Goal: Task Accomplishment & Management: Manage account settings

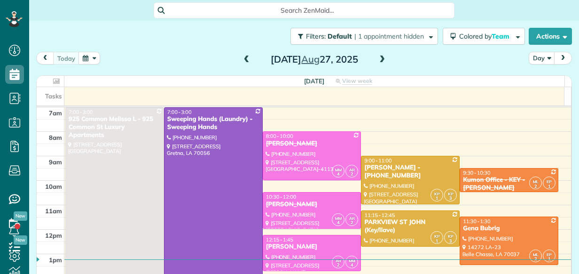
scroll to position [4, 4]
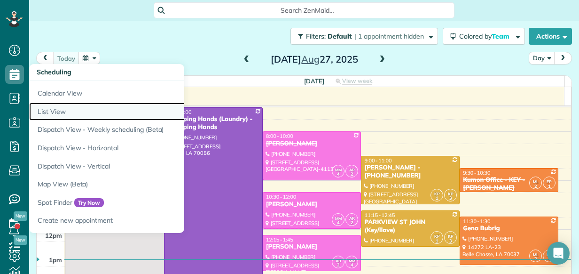
click at [63, 114] on link "List View" at bounding box center [146, 112] width 235 height 18
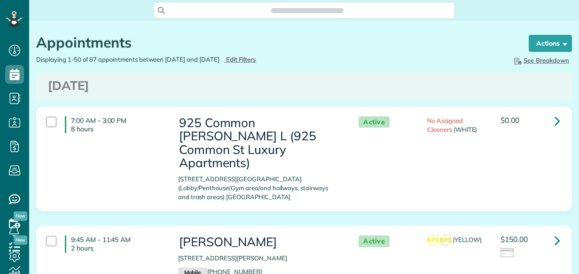
scroll to position [4, 4]
type input "**********"
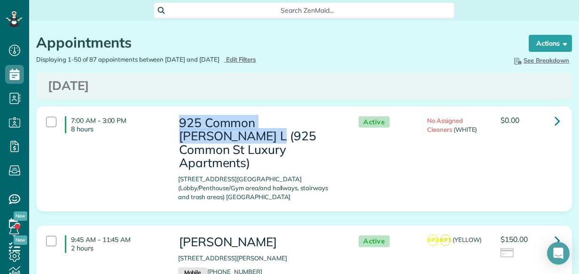
drag, startPoint x: 178, startPoint y: 123, endPoint x: 209, endPoint y: 134, distance: 33.0
click at [209, 134] on h3 "925 Common Melissa L (925 Common St Luxury Apartments)" at bounding box center [259, 143] width 162 height 54
copy h3 "925 Common Melissa L (925"
click at [257, 59] on span "Edit Filters" at bounding box center [241, 59] width 31 height 8
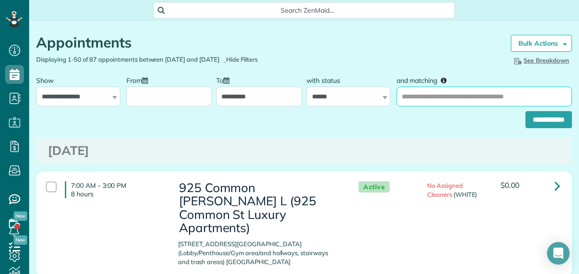
click at [445, 95] on input "and matching" at bounding box center [484, 97] width 175 height 20
paste input "**********"
type input "**********"
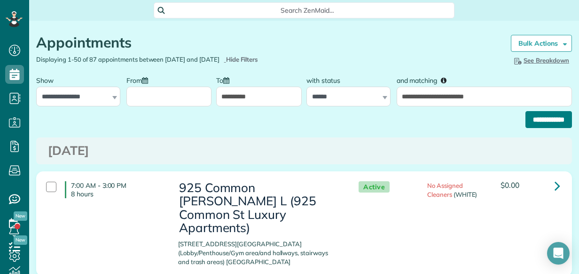
click at [556, 122] on input "**********" at bounding box center [549, 119] width 47 height 17
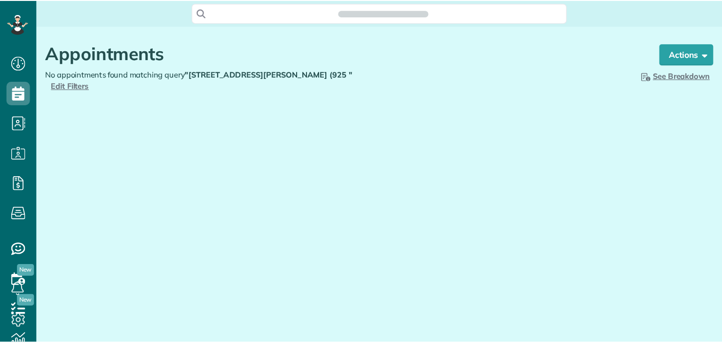
scroll to position [4, 4]
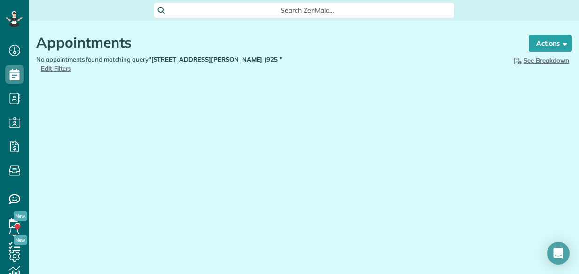
type input "**********"
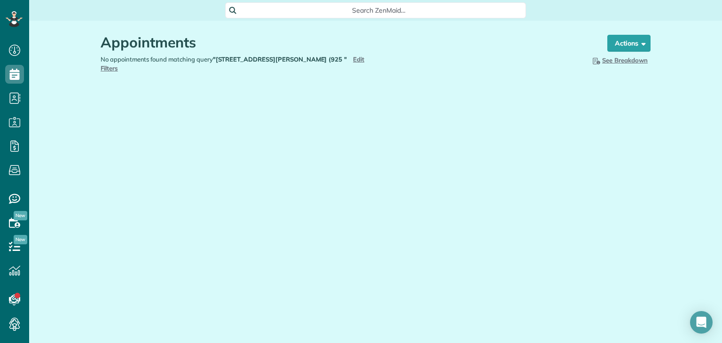
scroll to position [343, 29]
click at [328, 61] on span "Edit Filters" at bounding box center [233, 63] width 264 height 16
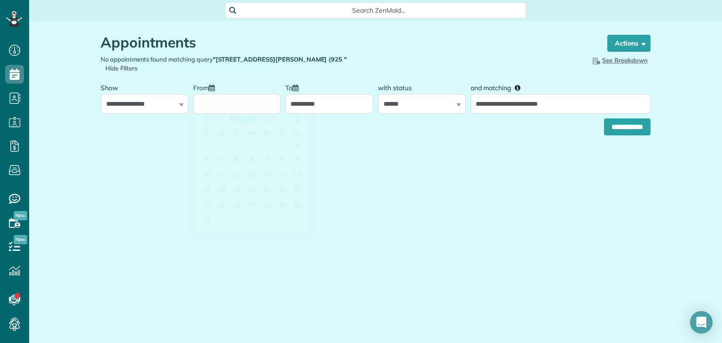
click at [252, 94] on input "From" at bounding box center [237, 104] width 88 height 20
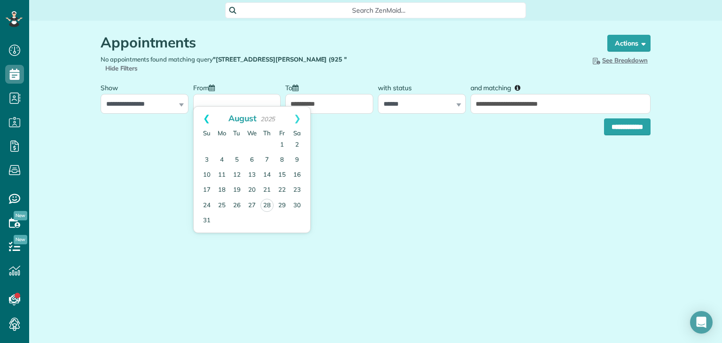
click at [207, 115] on link "Prev" at bounding box center [207, 119] width 26 height 24
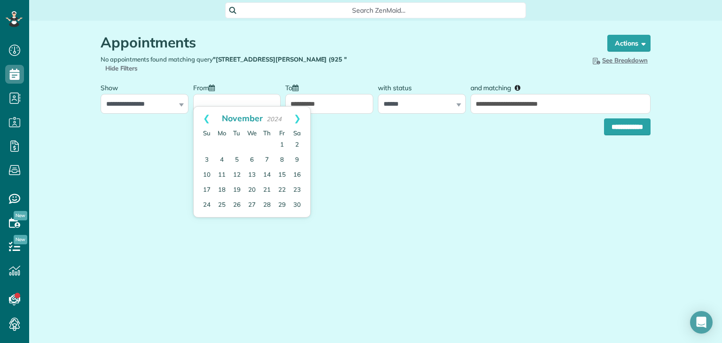
click at [207, 115] on link "Prev" at bounding box center [207, 119] width 26 height 24
click at [265, 147] on link "5" at bounding box center [267, 145] width 15 height 15
type input "**********"
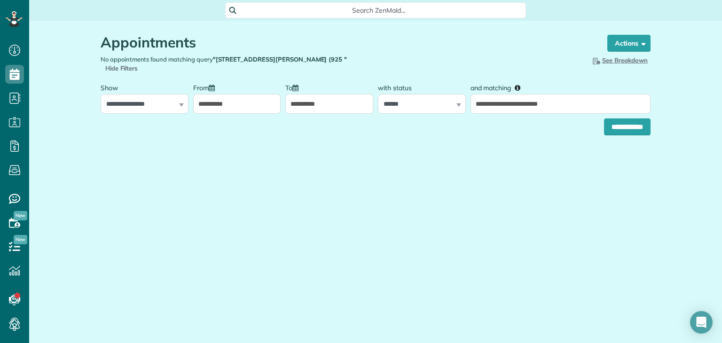
click at [307, 114] on div "**********" at bounding box center [376, 125] width 550 height 22
click at [312, 94] on input "**********" at bounding box center [329, 104] width 88 height 20
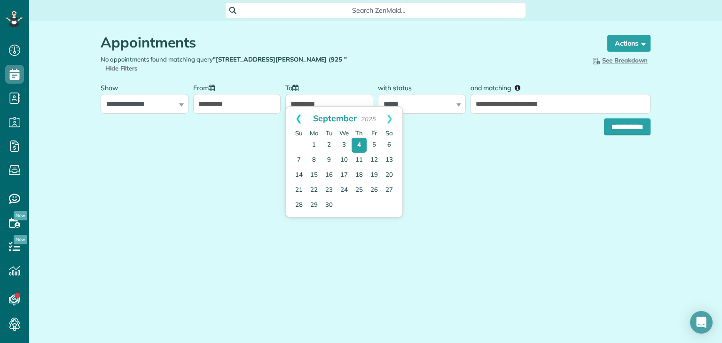
click at [294, 116] on link "Prev" at bounding box center [299, 119] width 26 height 24
click at [361, 205] on link "28" at bounding box center [359, 205] width 13 height 13
type input "**********"
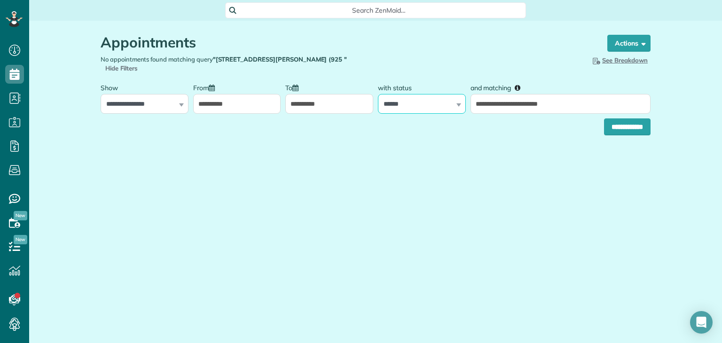
click at [424, 102] on select "**********" at bounding box center [422, 104] width 88 height 20
select select
click at [378, 94] on select "**********" at bounding box center [422, 104] width 88 height 20
click at [156, 100] on select "**********" at bounding box center [145, 104] width 88 height 20
select select "**********"
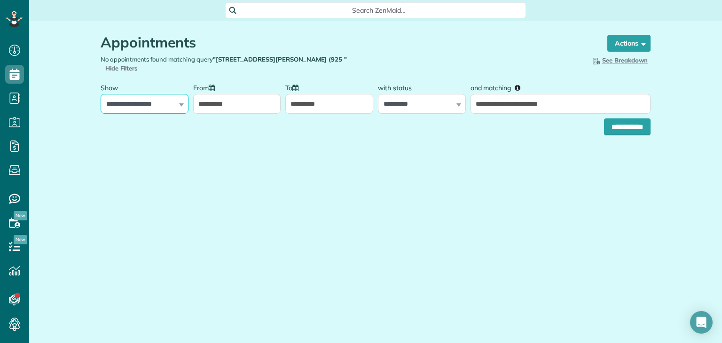
click at [101, 94] on select "**********" at bounding box center [145, 104] width 88 height 20
click at [579, 122] on input "**********" at bounding box center [627, 127] width 47 height 17
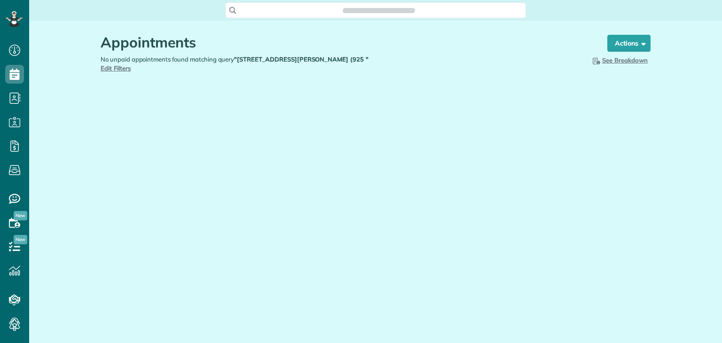
scroll to position [4, 4]
type input "**********"
click at [131, 64] on span "Edit Filters" at bounding box center [116, 68] width 31 height 8
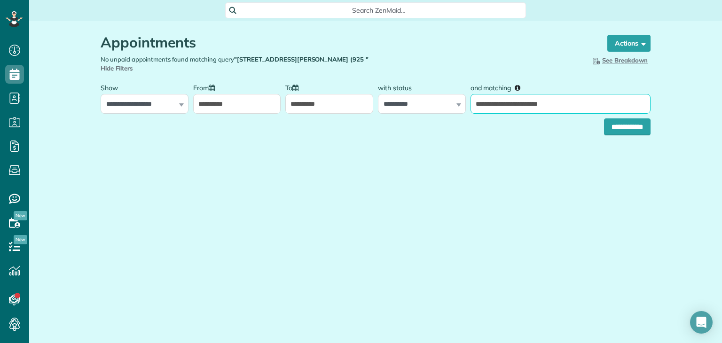
drag, startPoint x: 608, startPoint y: 99, endPoint x: 686, endPoint y: 104, distance: 78.2
click at [651, 102] on div "**********" at bounding box center [560, 96] width 185 height 35
type input "********"
click at [604, 119] on input "**********" at bounding box center [627, 127] width 47 height 17
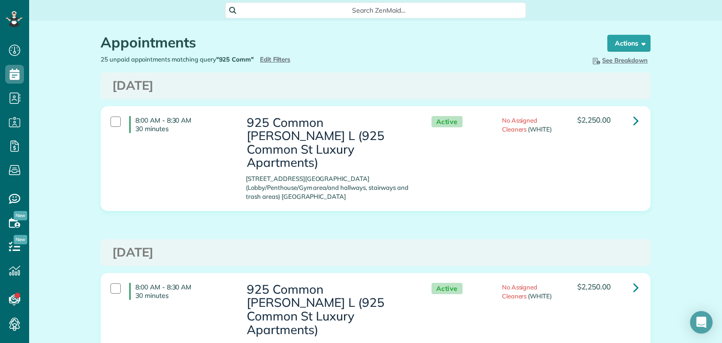
scroll to position [47, 0]
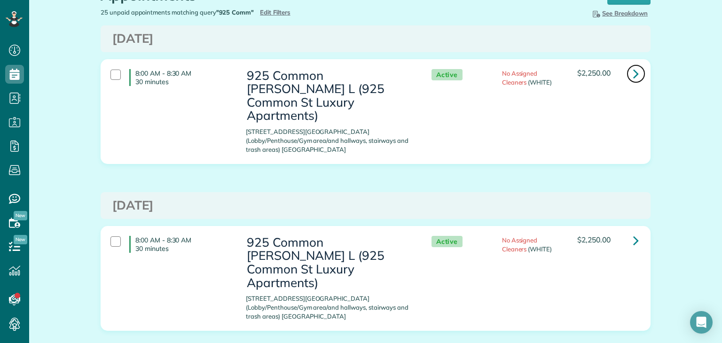
click at [634, 75] on icon at bounding box center [636, 73] width 6 height 16
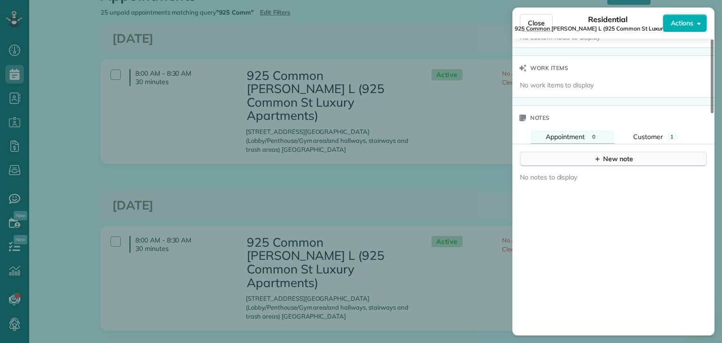
scroll to position [611, 0]
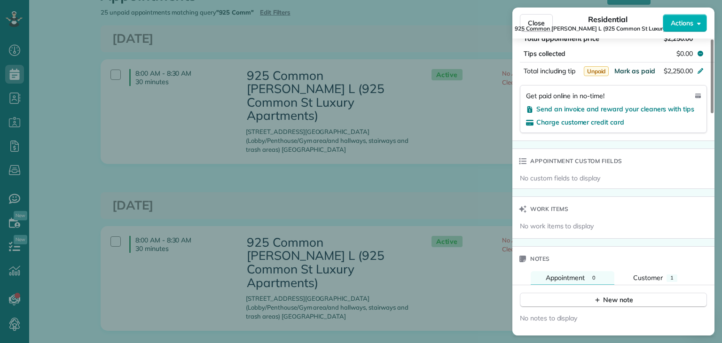
click at [636, 75] on span "Mark as paid" at bounding box center [635, 71] width 41 height 8
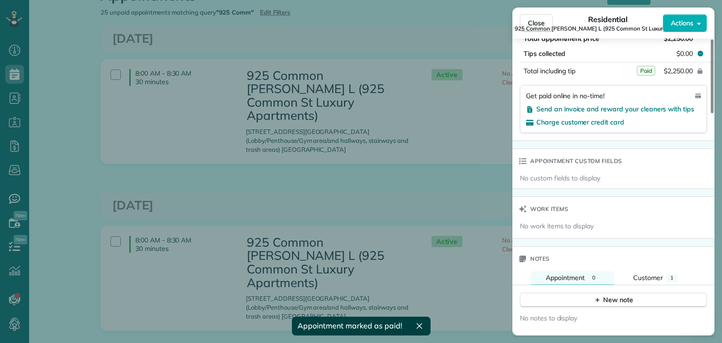
click at [440, 159] on div "Close Residential 925 Common Melissa L (925 Common St Luxury Apartments) Action…" at bounding box center [361, 171] width 722 height 343
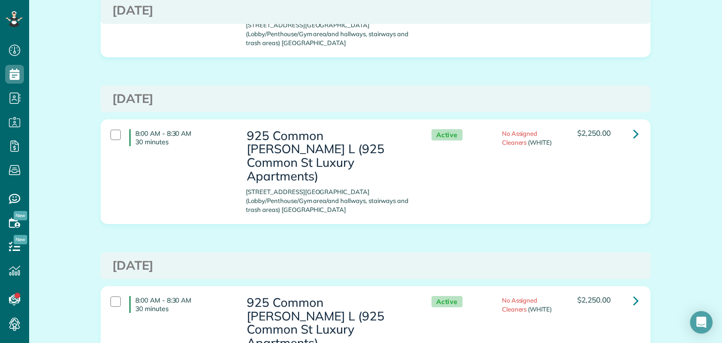
scroll to position [188, 0]
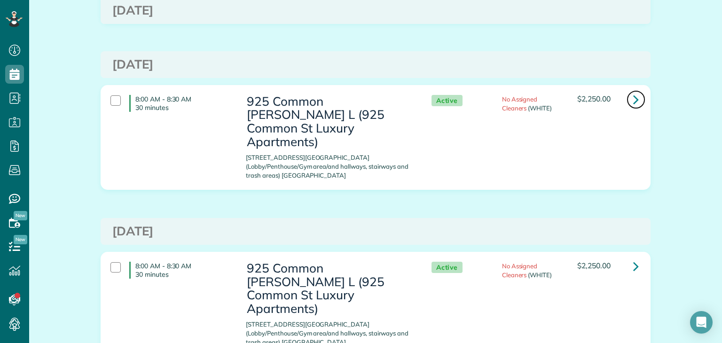
click at [633, 91] on icon at bounding box center [636, 99] width 6 height 16
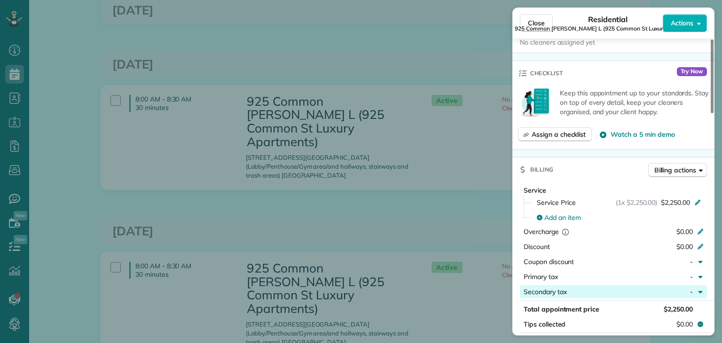
scroll to position [470, 0]
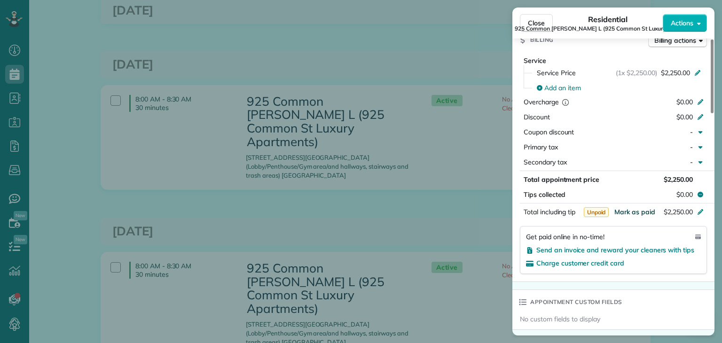
click at [636, 214] on span "Mark as paid" at bounding box center [635, 212] width 41 height 8
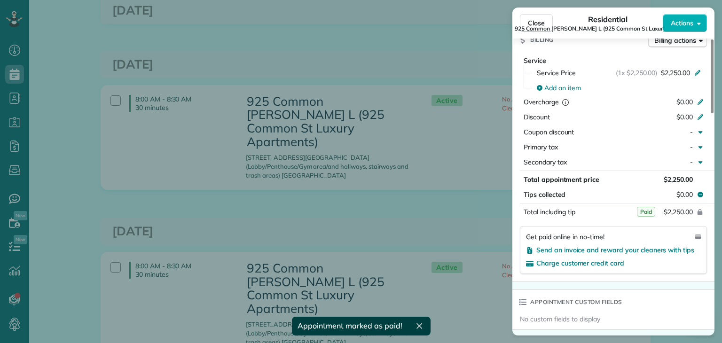
click at [460, 190] on div "Close Residential 925 Common Melissa L (925 Common St Luxury Apartments) Action…" at bounding box center [361, 171] width 722 height 343
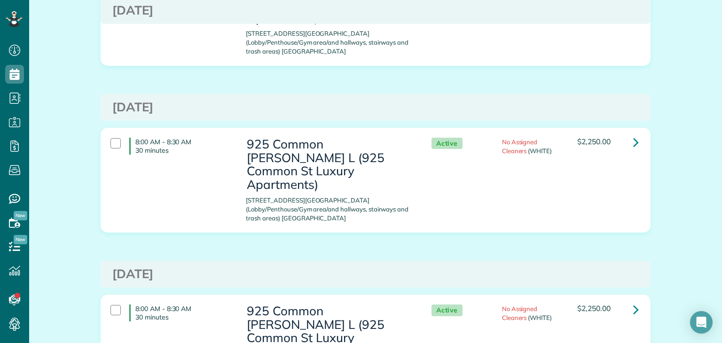
scroll to position [329, 0]
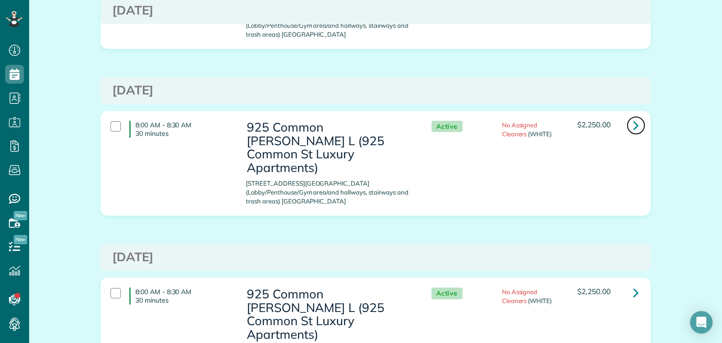
click at [633, 117] on icon at bounding box center [636, 125] width 6 height 16
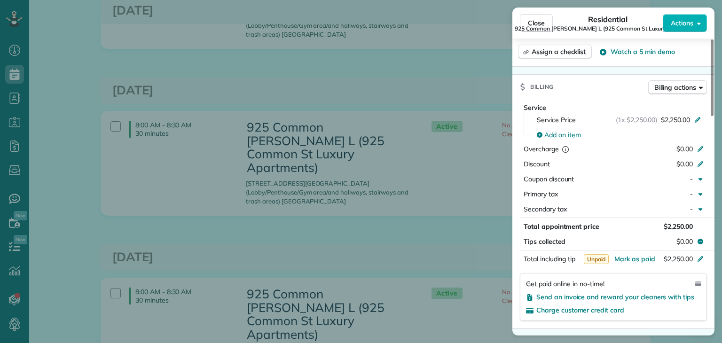
scroll to position [424, 0]
click at [632, 261] on span "Mark as paid" at bounding box center [635, 258] width 41 height 8
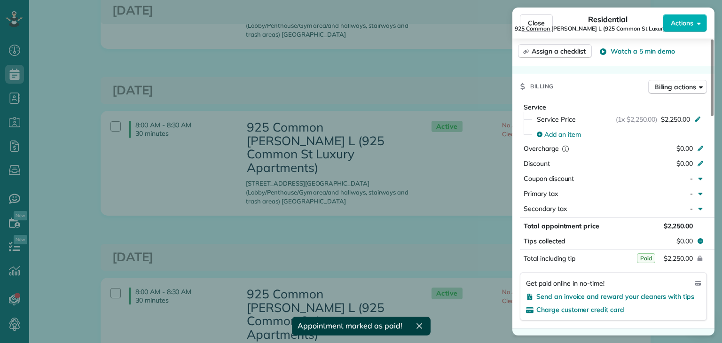
click at [435, 207] on div "Close Residential 925 Common Melissa L (925 Common St Luxury Apartments) Action…" at bounding box center [361, 171] width 722 height 343
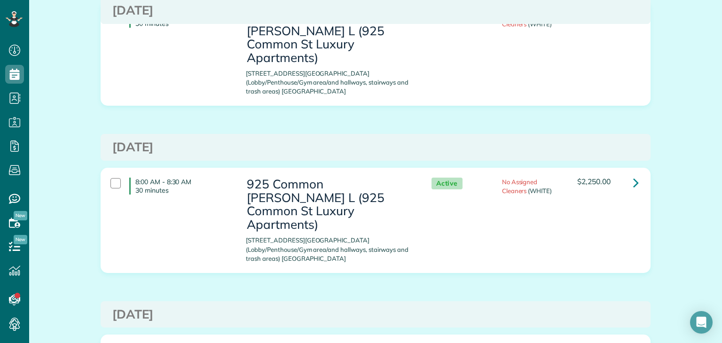
scroll to position [470, 0]
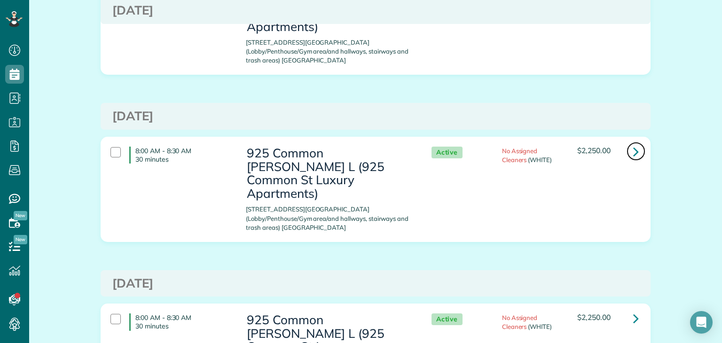
click at [633, 143] on icon at bounding box center [636, 151] width 6 height 16
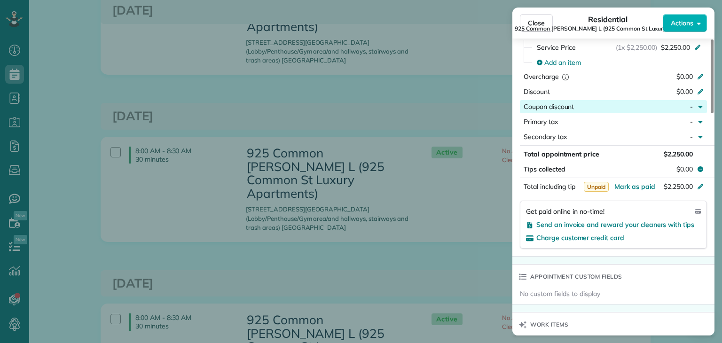
scroll to position [564, 0]
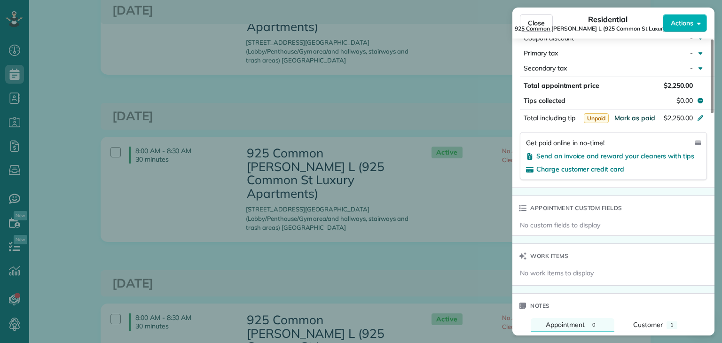
click at [642, 122] on span "Mark as paid" at bounding box center [635, 118] width 41 height 8
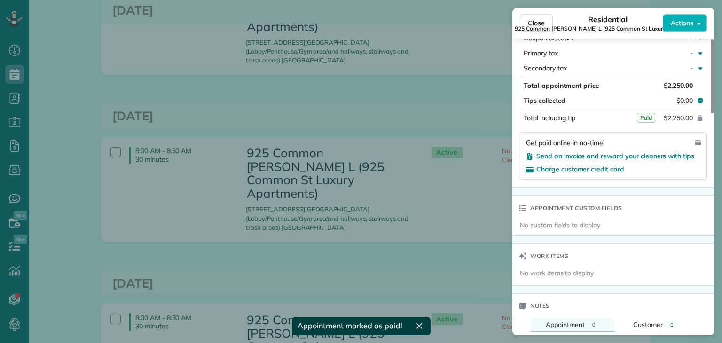
click at [368, 200] on div "Close Residential 925 Common Melissa L (925 Common St Luxury Apartments) Action…" at bounding box center [361, 171] width 722 height 343
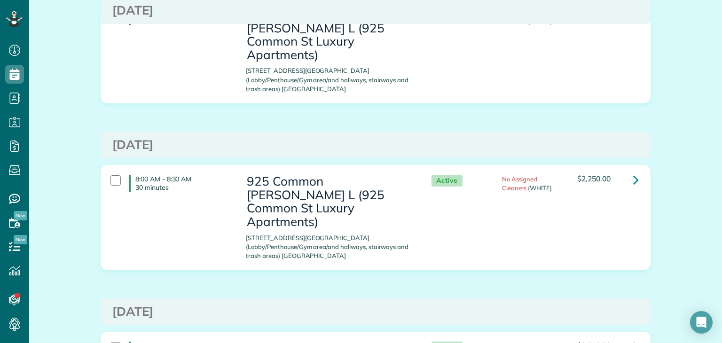
scroll to position [611, 0]
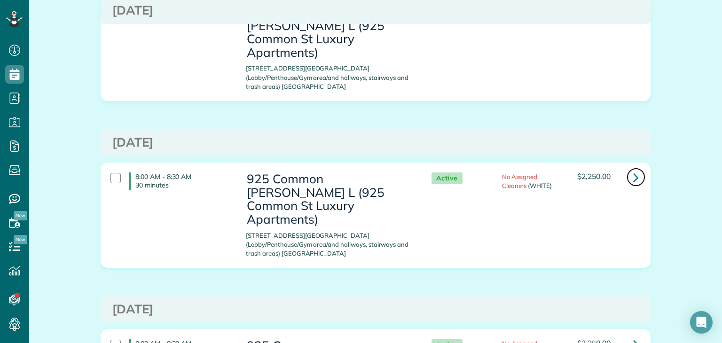
click at [635, 169] on icon at bounding box center [636, 177] width 6 height 16
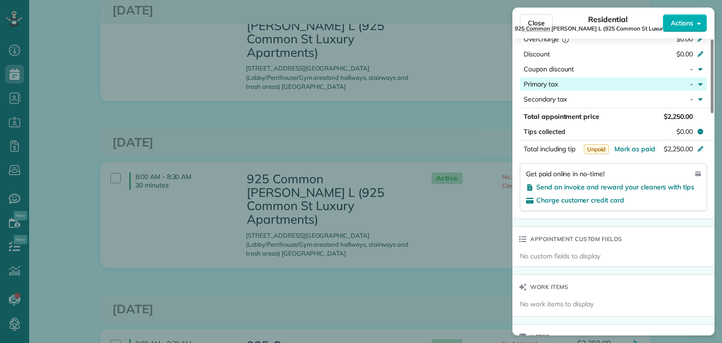
scroll to position [609, 0]
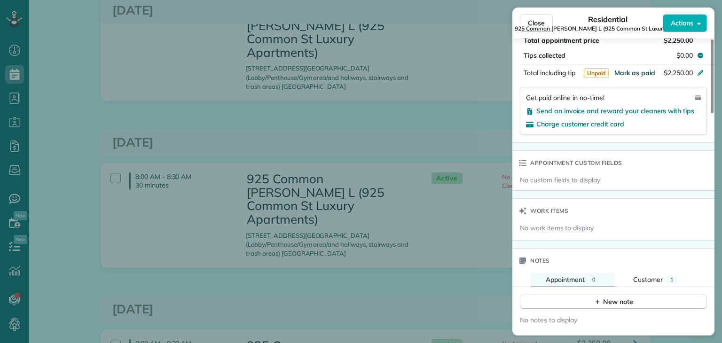
click at [634, 77] on span "Mark as paid" at bounding box center [635, 73] width 41 height 8
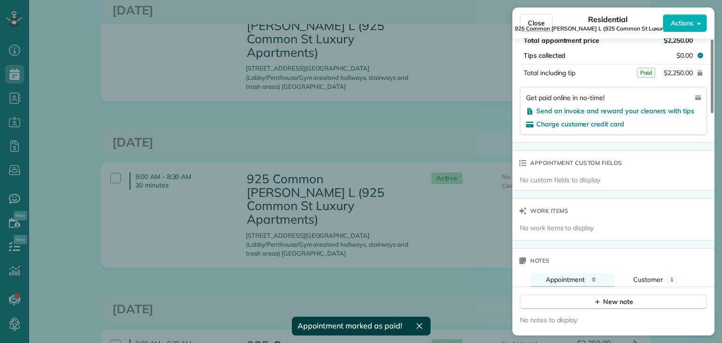
click at [411, 85] on div "Close Residential 925 Common Melissa L (925 Common St Luxury Apartments) Action…" at bounding box center [361, 171] width 722 height 343
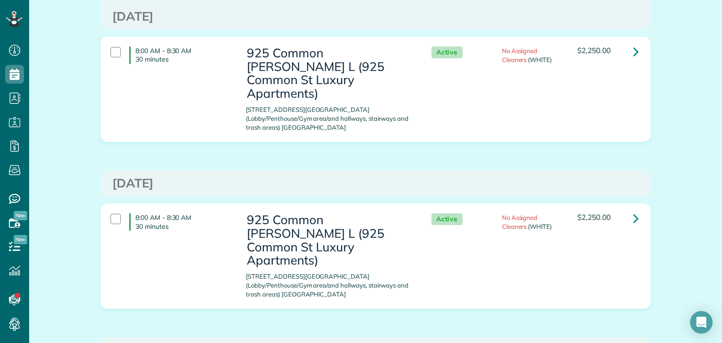
scroll to position [799, 0]
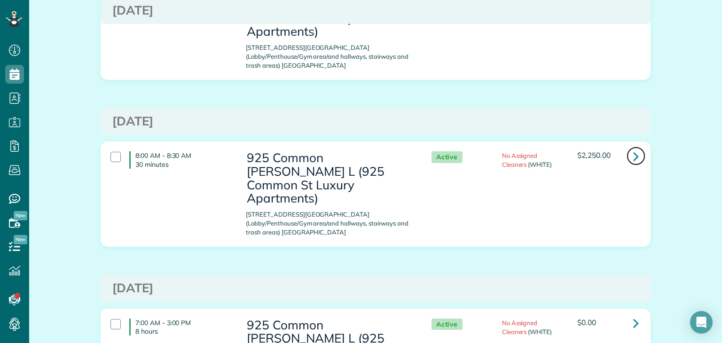
click at [633, 148] on icon at bounding box center [636, 156] width 6 height 16
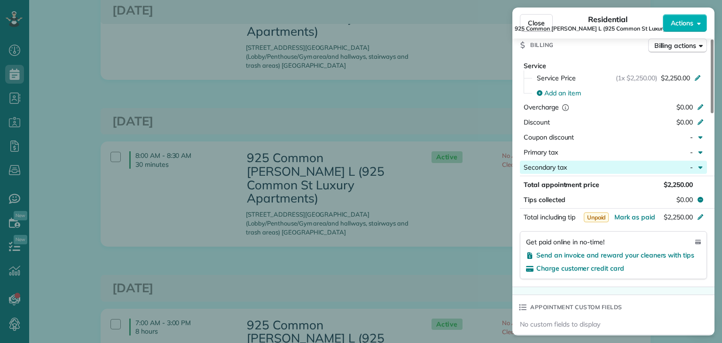
scroll to position [470, 0]
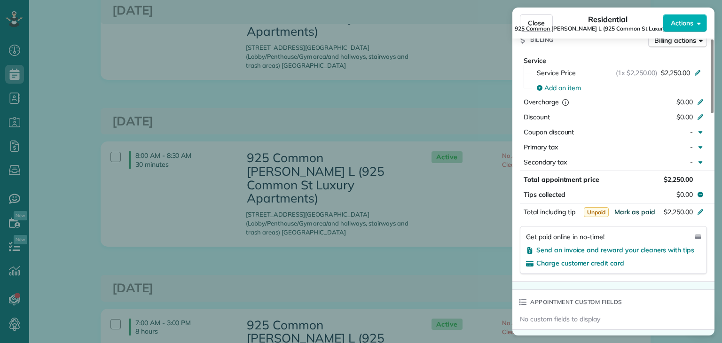
click at [637, 216] on span "Mark as paid" at bounding box center [635, 212] width 41 height 8
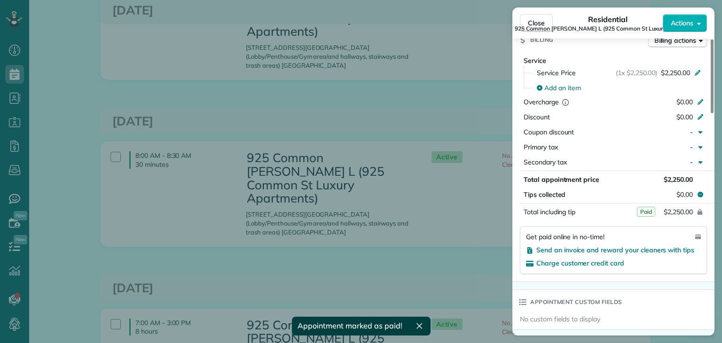
click at [450, 183] on div "Close Residential 925 Common Melissa L (925 Common St Luxury Apartments) Action…" at bounding box center [361, 171] width 722 height 343
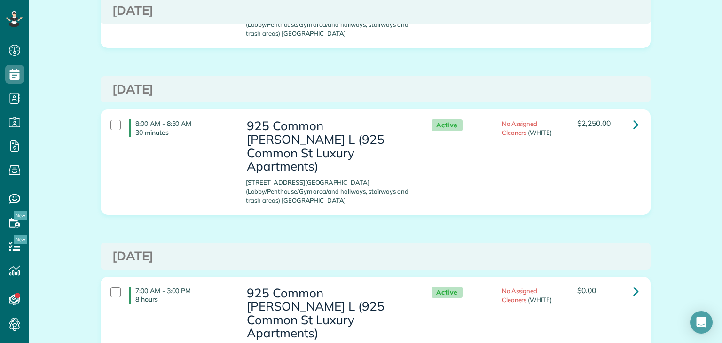
scroll to position [846, 0]
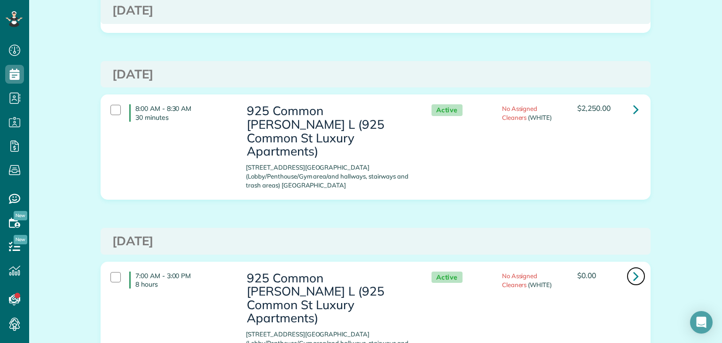
click at [638, 267] on link at bounding box center [636, 276] width 19 height 19
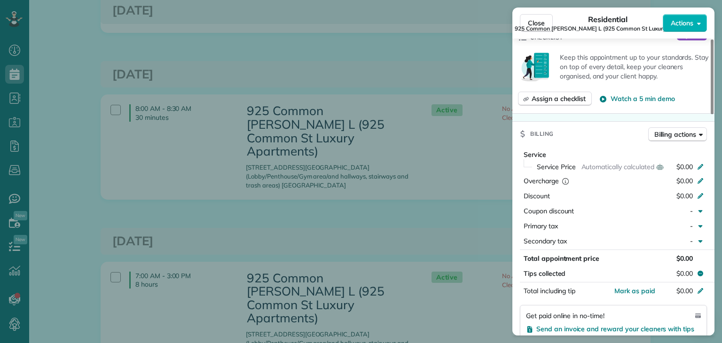
scroll to position [564, 0]
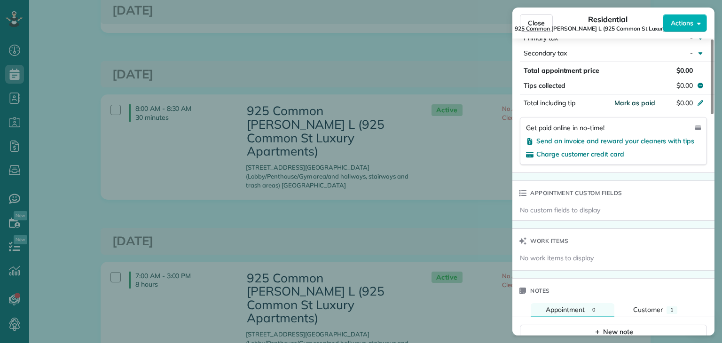
click at [637, 107] on span "Mark as paid" at bounding box center [635, 103] width 41 height 8
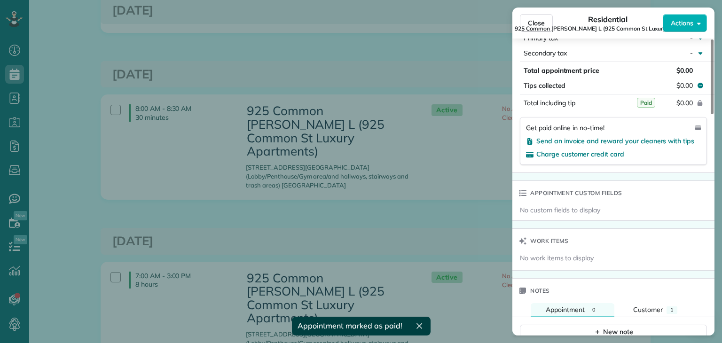
click at [431, 138] on div "Close Residential 925 Common Melissa L (925 Common St Luxury Apartments) Action…" at bounding box center [361, 171] width 722 height 343
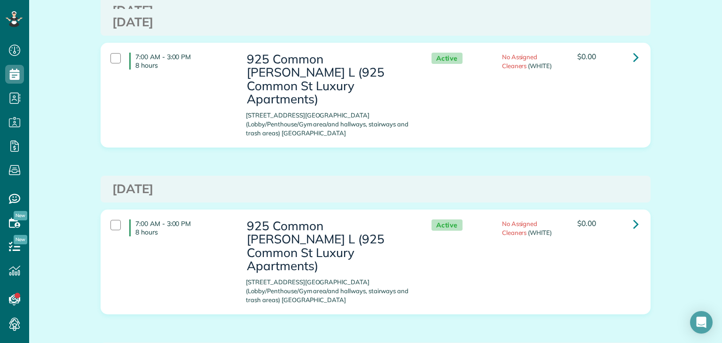
scroll to position [1082, 0]
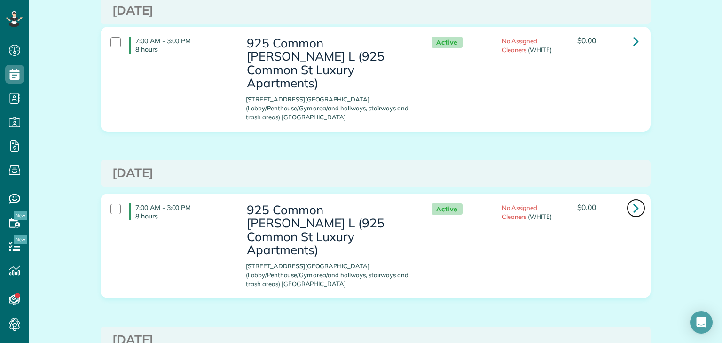
click at [633, 200] on icon at bounding box center [636, 208] width 6 height 16
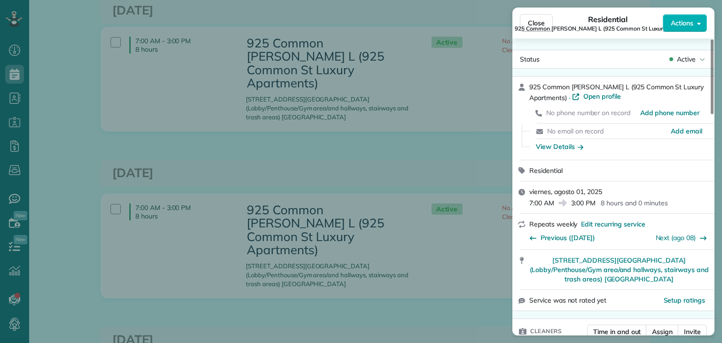
click at [384, 188] on div "Close Residential 925 Common Melissa L (925 Common St Luxury Apartments) Action…" at bounding box center [361, 171] width 722 height 343
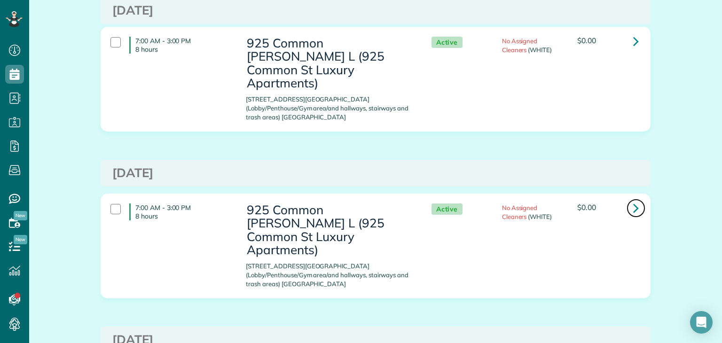
click at [635, 200] on icon at bounding box center [636, 208] width 6 height 16
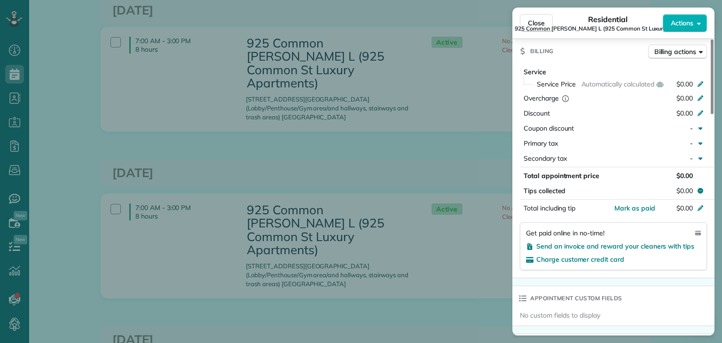
scroll to position [470, 0]
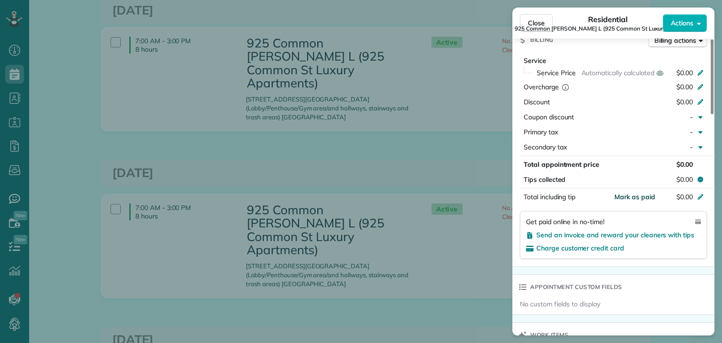
click at [648, 200] on span "Mark as paid" at bounding box center [635, 197] width 41 height 8
click at [475, 218] on div "Close Residential 925 Common Melissa L (925 Common St Luxury Apartments) Action…" at bounding box center [361, 171] width 722 height 343
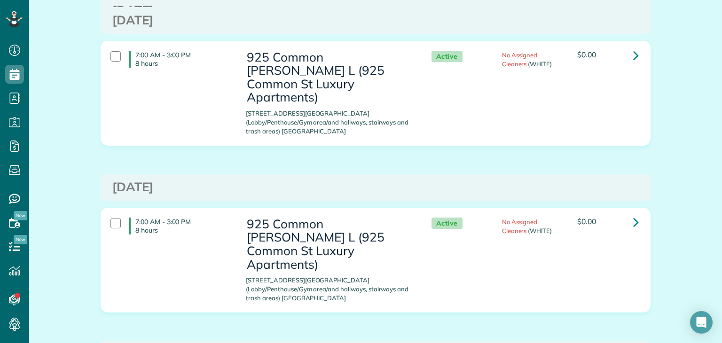
scroll to position [1270, 0]
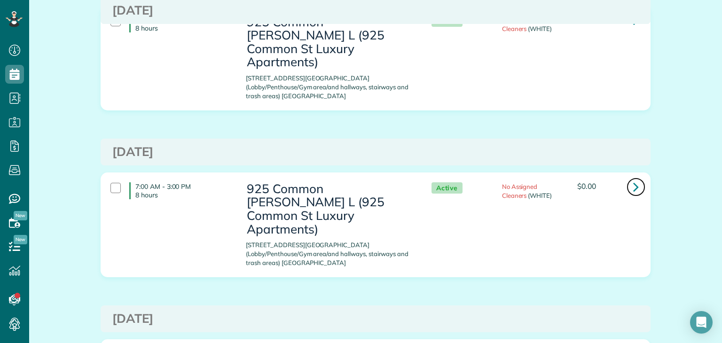
click at [634, 179] on icon at bounding box center [636, 187] width 6 height 16
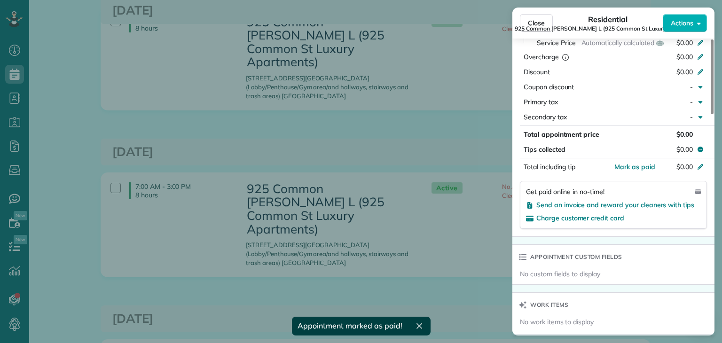
scroll to position [517, 0]
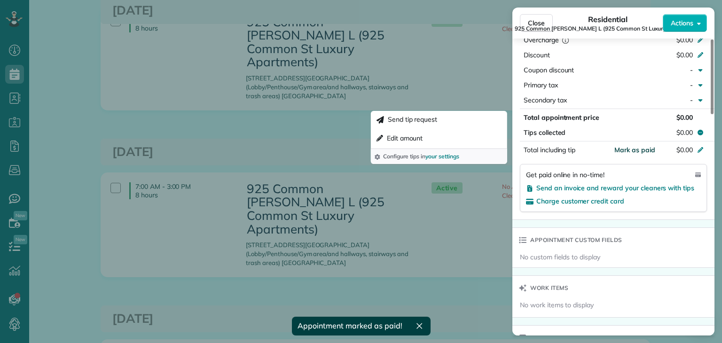
click at [645, 154] on span "Mark as paid" at bounding box center [635, 150] width 41 height 8
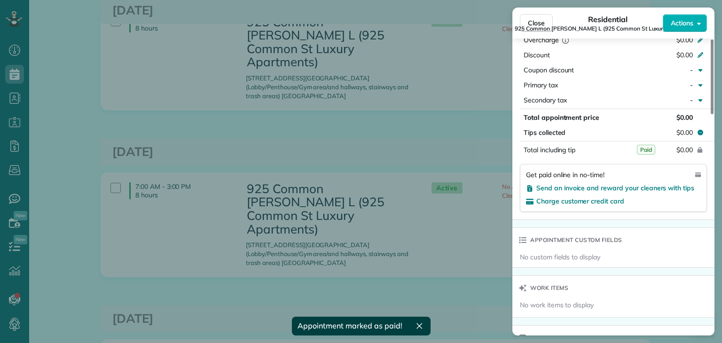
click at [425, 171] on div "Close Residential 925 Common Melissa L (925 Common St Luxury Apartments) Action…" at bounding box center [361, 171] width 722 height 343
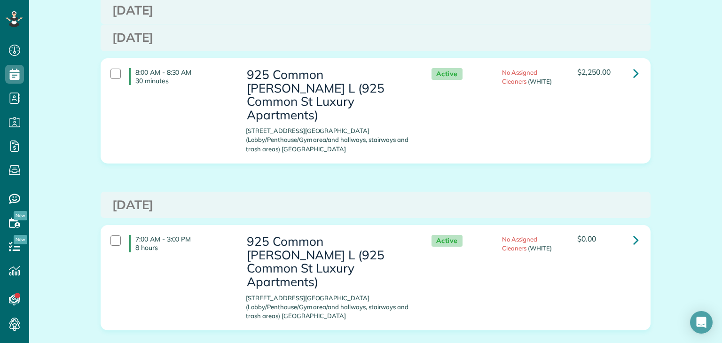
scroll to position [1552, 0]
click at [633, 231] on icon at bounding box center [636, 239] width 6 height 16
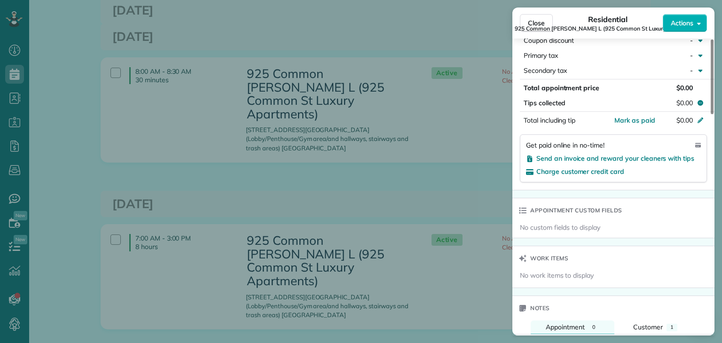
scroll to position [564, 0]
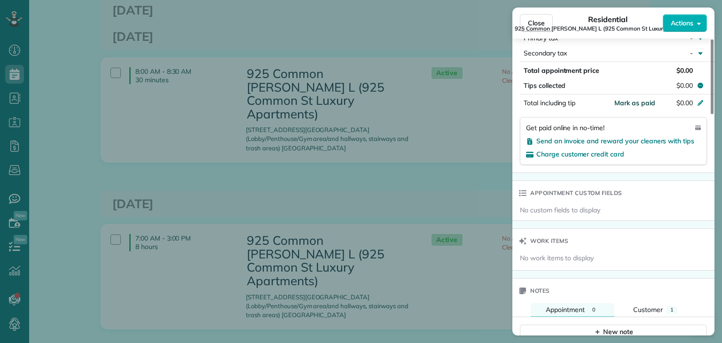
click at [634, 106] on span "Mark as paid" at bounding box center [635, 103] width 41 height 8
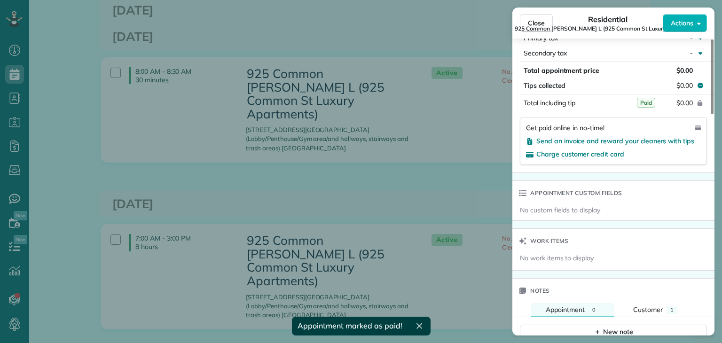
click at [423, 193] on div "Close Residential 925 Common Melissa L (925 Common St Luxury Apartments) Action…" at bounding box center [361, 171] width 722 height 343
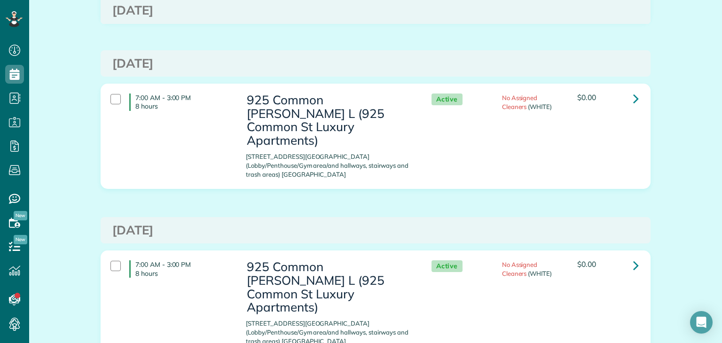
scroll to position [1693, 0]
click at [634, 257] on icon at bounding box center [636, 265] width 6 height 16
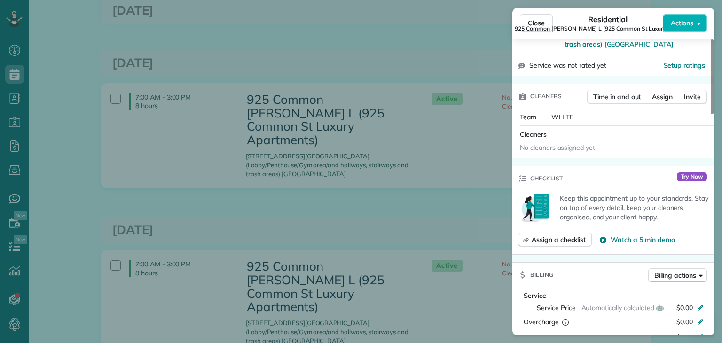
scroll to position [376, 0]
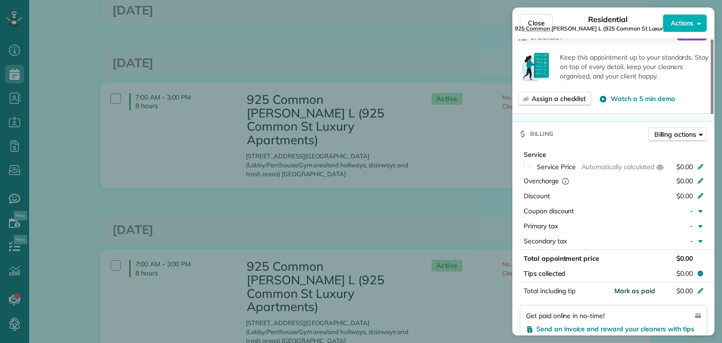
click at [637, 295] on span "Mark as paid" at bounding box center [635, 291] width 41 height 8
click at [435, 218] on div "Close Residential 925 Common Melissa L (925 Common St Luxury Apartments) Action…" at bounding box center [361, 171] width 722 height 343
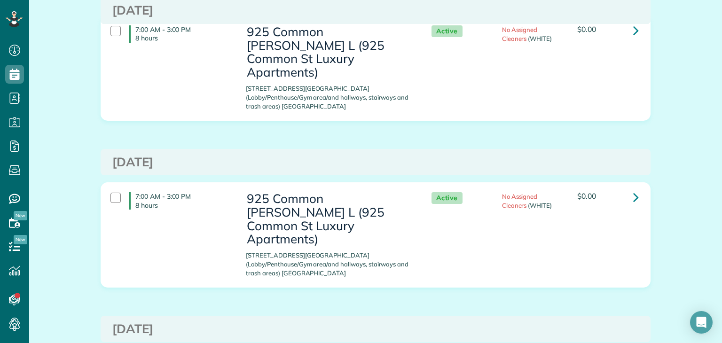
scroll to position [1881, 0]
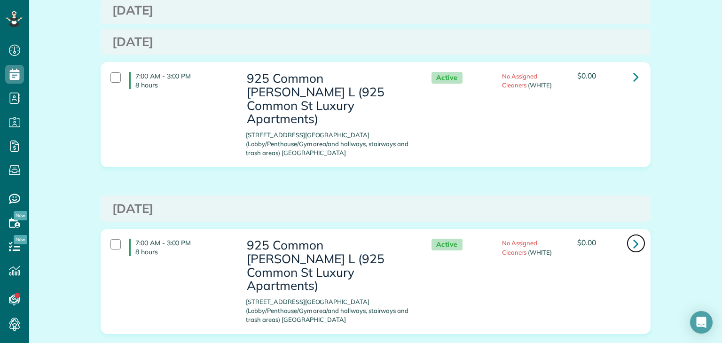
click at [633, 236] on icon at bounding box center [636, 244] width 6 height 16
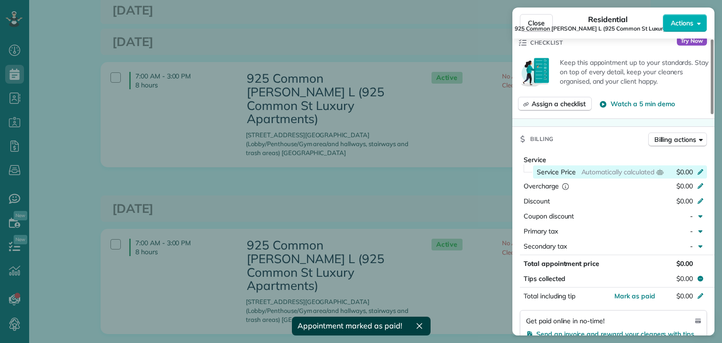
scroll to position [470, 0]
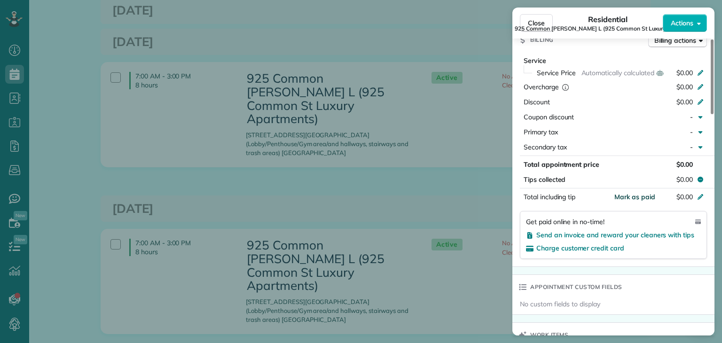
click at [640, 201] on span "Mark as paid" at bounding box center [635, 197] width 41 height 8
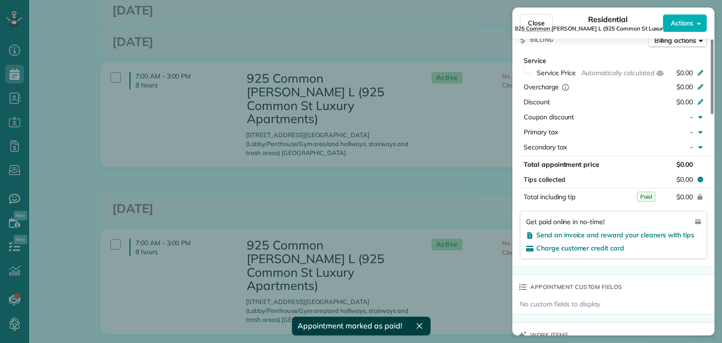
click at [392, 203] on div "Close Residential 925 Common Melissa L (925 Common St Luxury Apartments) Action…" at bounding box center [361, 171] width 722 height 343
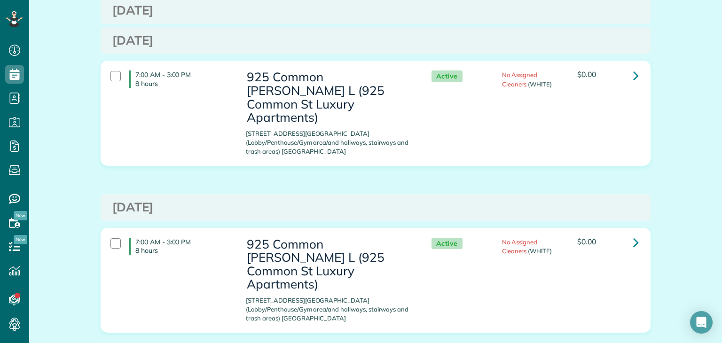
scroll to position [2069, 0]
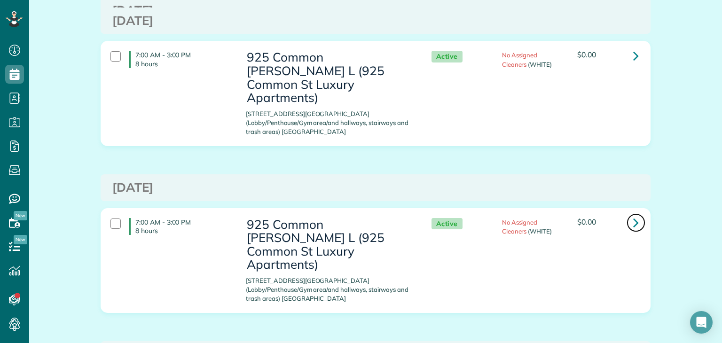
click at [634, 214] on icon at bounding box center [636, 222] width 6 height 16
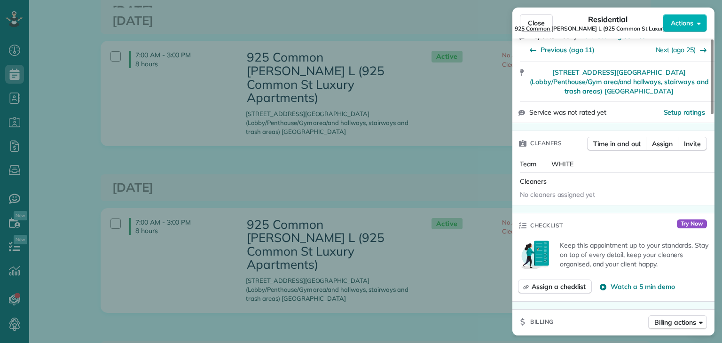
scroll to position [564, 0]
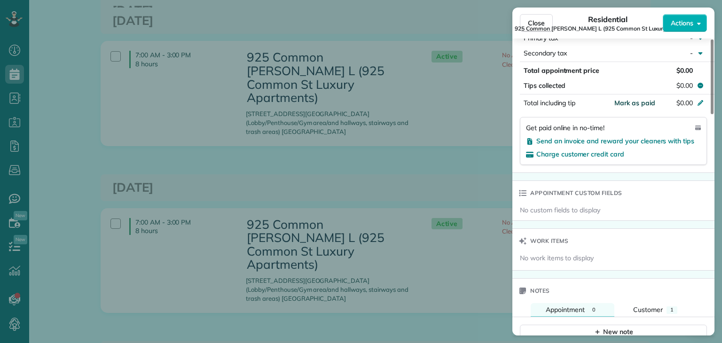
click at [643, 107] on span "Mark as paid" at bounding box center [635, 103] width 41 height 8
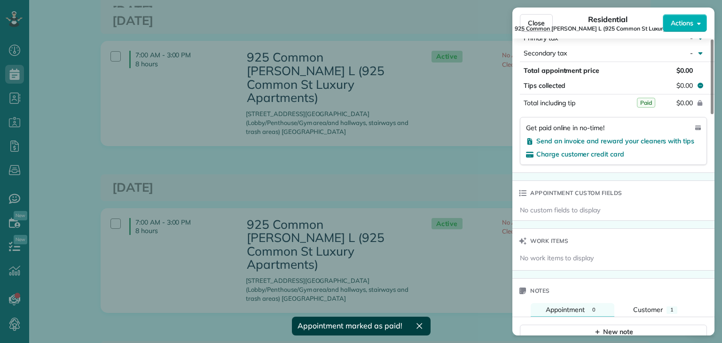
click at [384, 147] on div "Close Residential 925 Common Melissa L (925 Common St Luxury Apartments) Action…" at bounding box center [361, 171] width 722 height 343
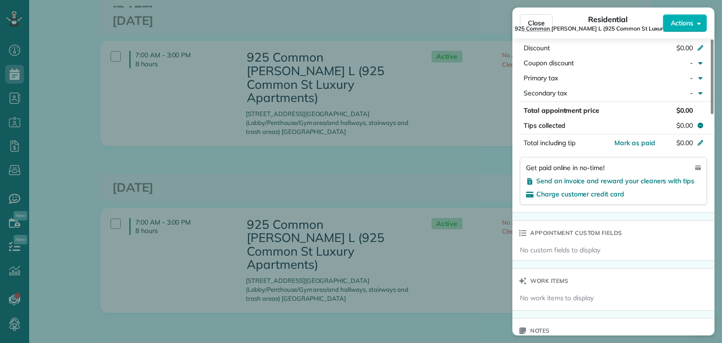
scroll to position [517, 0]
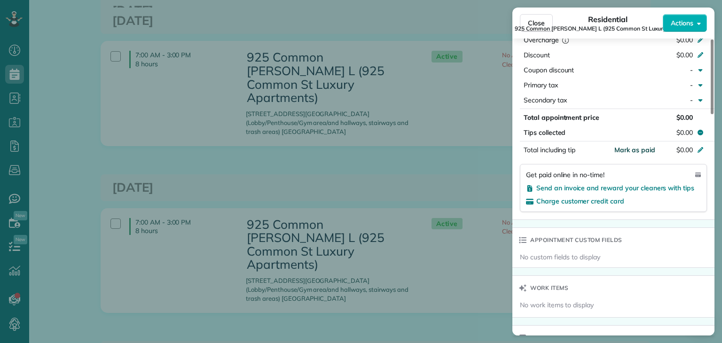
click at [634, 153] on span "Mark as paid" at bounding box center [635, 150] width 41 height 8
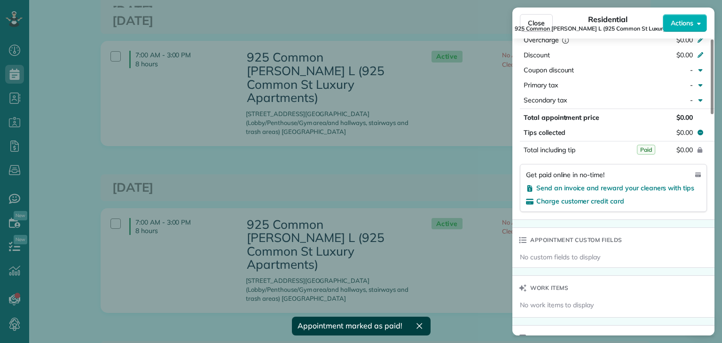
click at [427, 150] on div "Close Residential 925 Common Melissa L (925 Common St Luxury Apartments) Action…" at bounding box center [361, 171] width 722 height 343
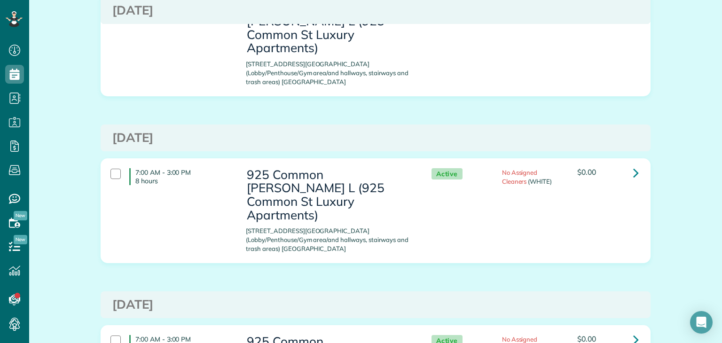
scroll to position [2304, 0]
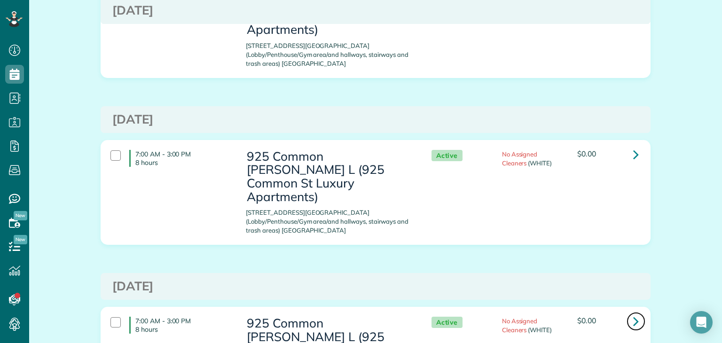
click at [633, 313] on icon at bounding box center [636, 321] width 6 height 16
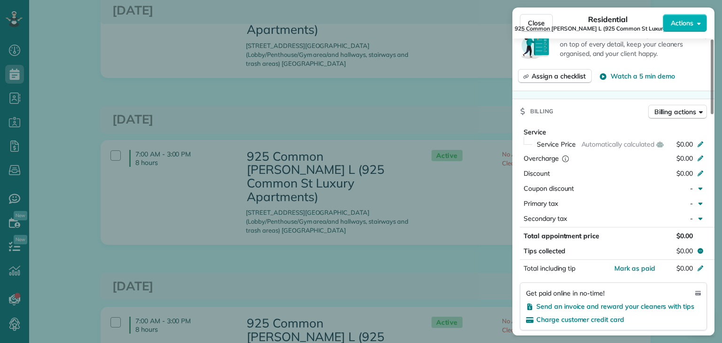
scroll to position [424, 0]
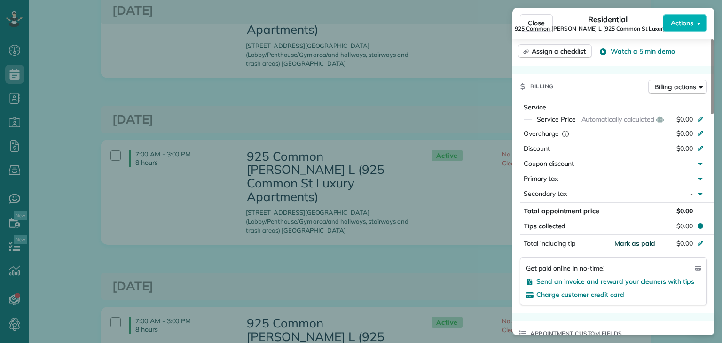
click at [630, 246] on span "Mark as paid" at bounding box center [635, 243] width 41 height 8
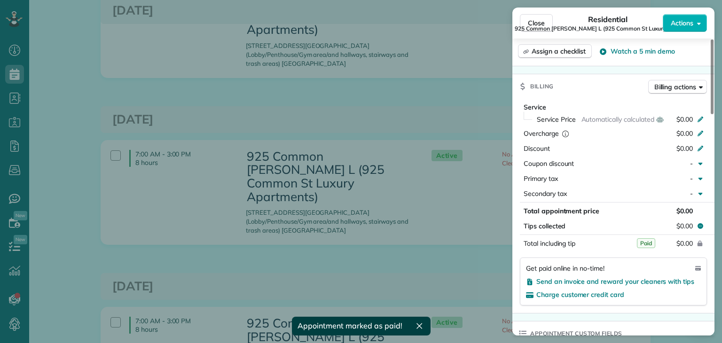
click at [386, 97] on div "Close Residential 925 Common Melissa L (925 Common St Luxury Apartments) Action…" at bounding box center [361, 171] width 722 height 343
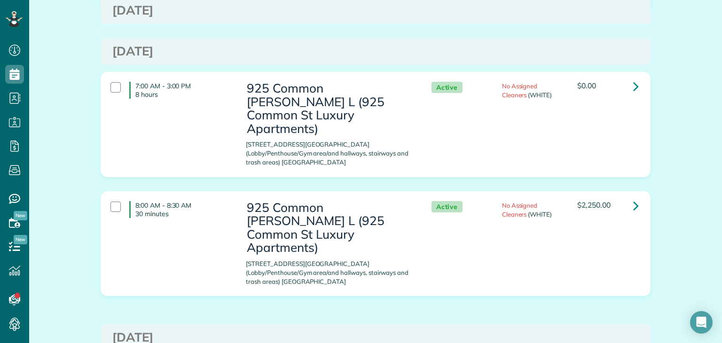
scroll to position [2586, 0]
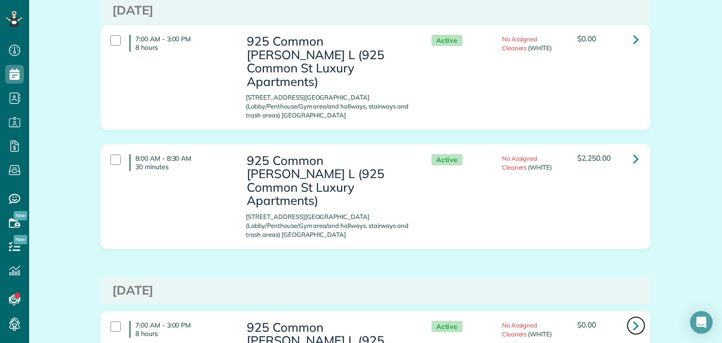
click at [634, 317] on icon at bounding box center [636, 325] width 6 height 16
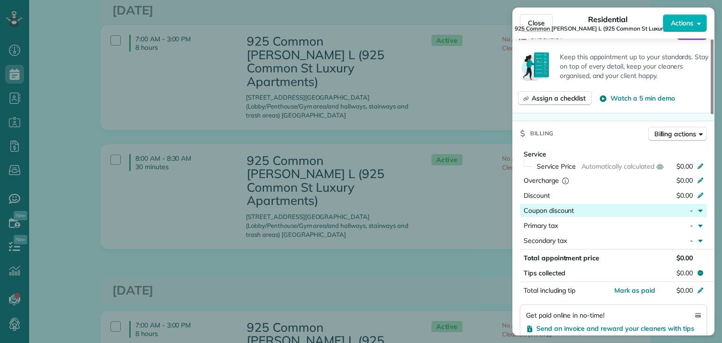
scroll to position [424, 0]
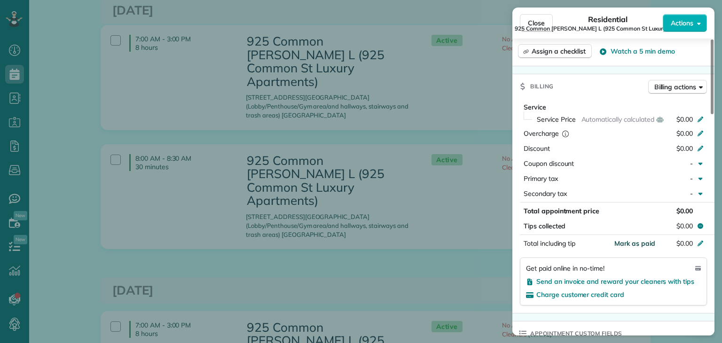
click at [632, 247] on span "Mark as paid" at bounding box center [635, 243] width 41 height 8
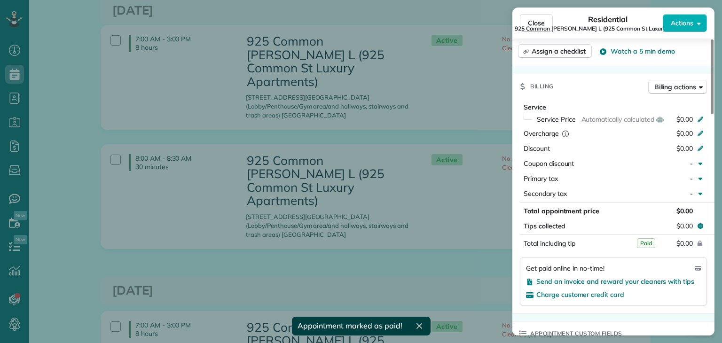
click at [387, 196] on div "Close Residential 925 Common Melissa L (925 Common St Luxury Apartments) Action…" at bounding box center [361, 171] width 722 height 343
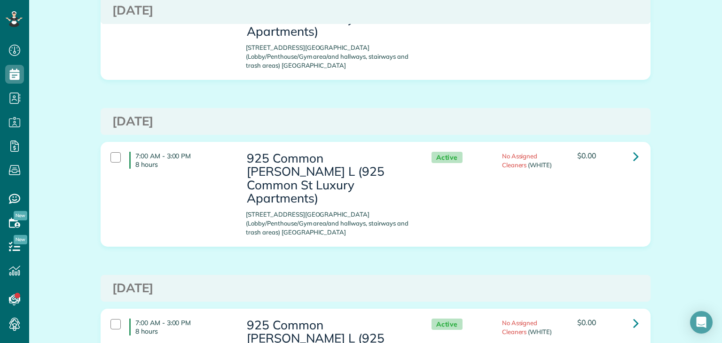
scroll to position [2774, 0]
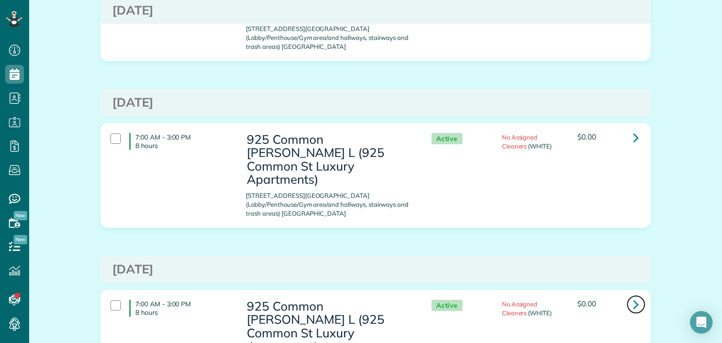
click at [633, 296] on icon at bounding box center [636, 304] width 6 height 16
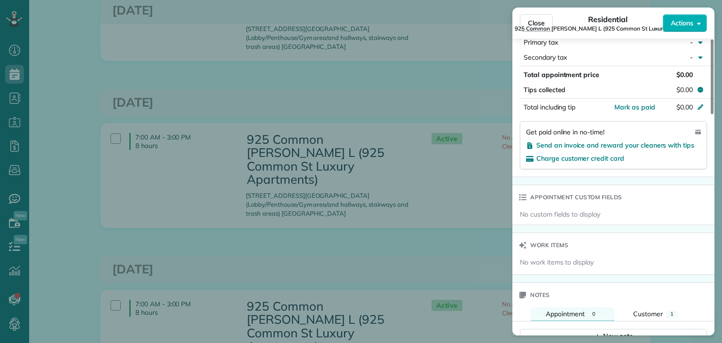
scroll to position [564, 0]
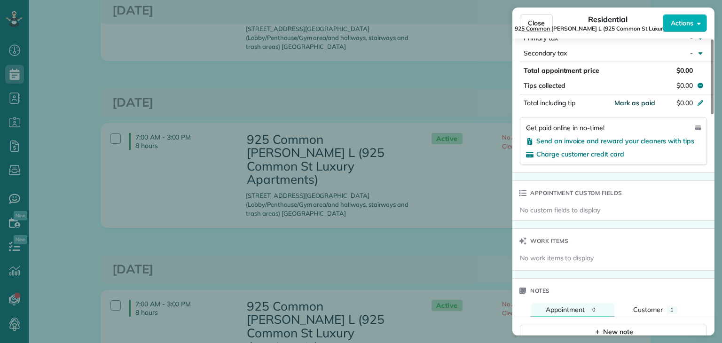
click at [641, 107] on span "Mark as paid" at bounding box center [635, 103] width 41 height 8
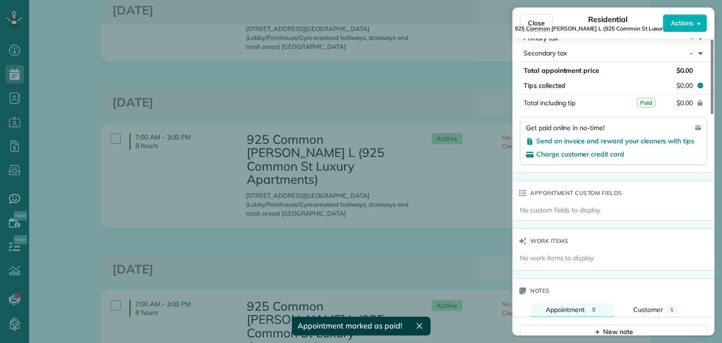
click at [405, 163] on div "Close Residential 925 Common Melissa L (925 Common St Luxury Apartments) Action…" at bounding box center [361, 171] width 722 height 343
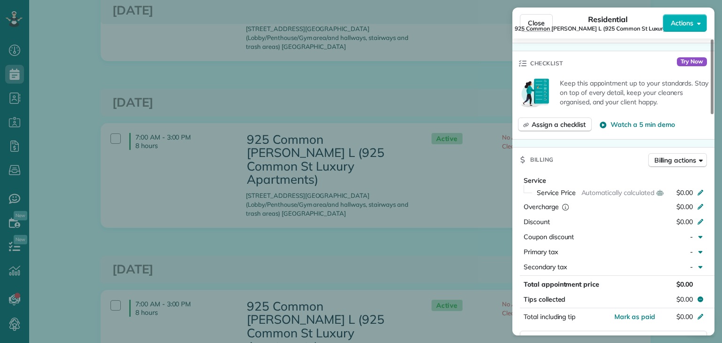
scroll to position [473, 0]
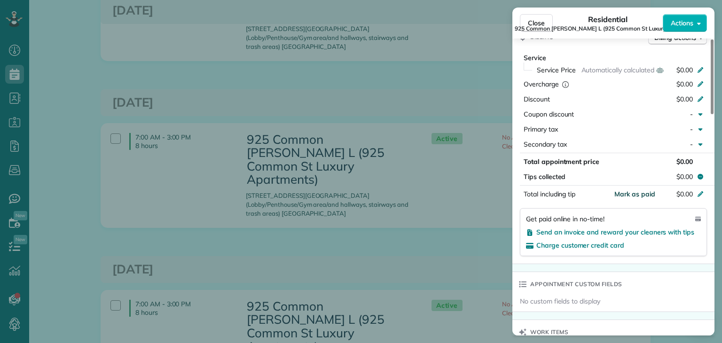
click at [626, 198] on span "Mark as paid" at bounding box center [635, 194] width 41 height 8
click at [427, 166] on div "Close Residential 925 Common Melissa L (925 Common St Luxury Apartments) Action…" at bounding box center [361, 171] width 722 height 343
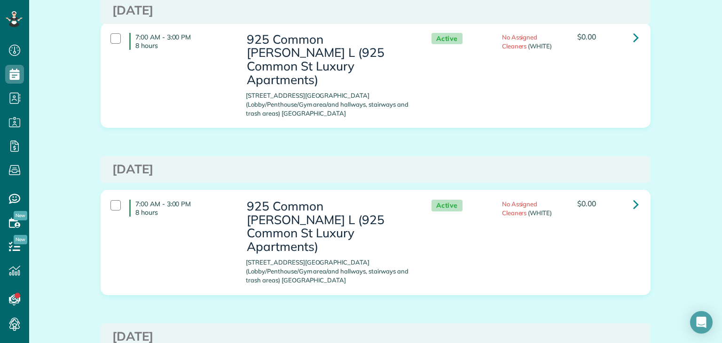
scroll to position [3057, 0]
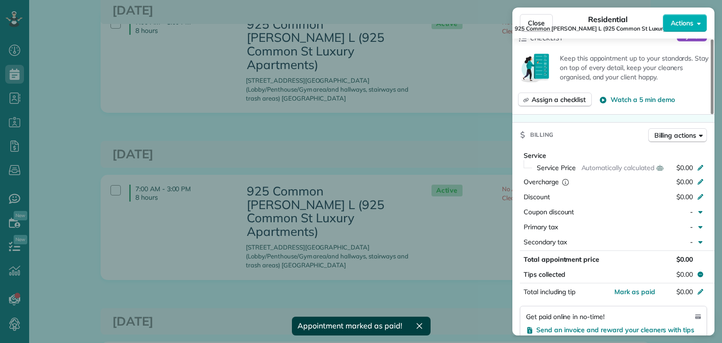
scroll to position [376, 0]
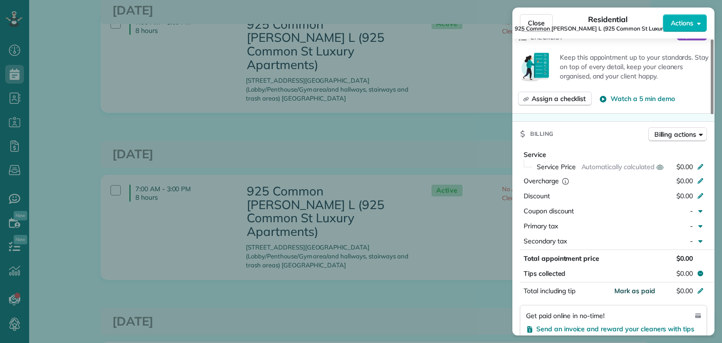
click at [636, 295] on span "Mark as paid" at bounding box center [635, 291] width 41 height 8
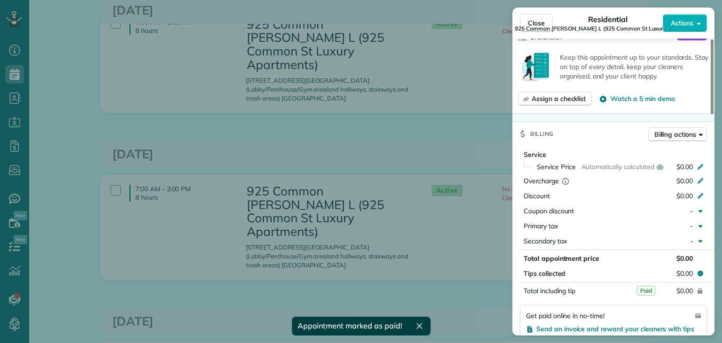
click at [431, 187] on div "Close Residential 925 Common Melissa L (925 Common St Luxury Apartments) Action…" at bounding box center [361, 171] width 722 height 343
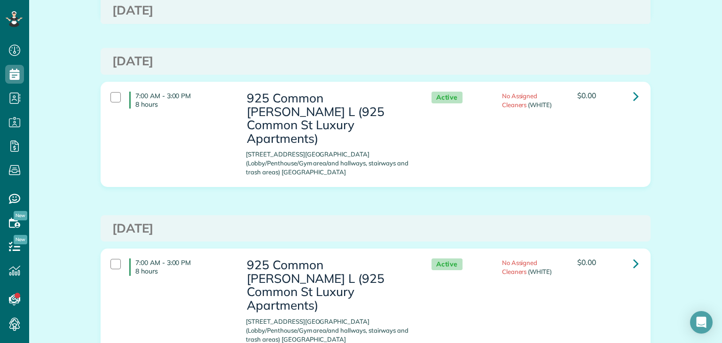
scroll to position [3151, 0]
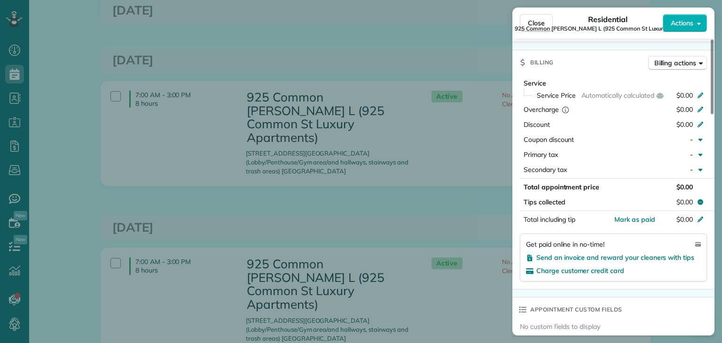
scroll to position [470, 0]
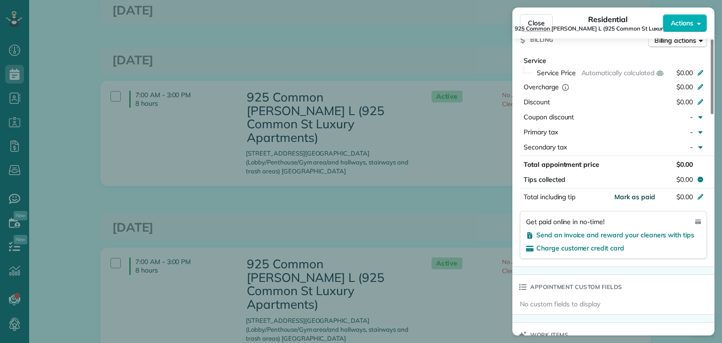
click at [641, 201] on span "Mark as paid" at bounding box center [635, 197] width 41 height 8
click at [444, 118] on div "Close Residential 925 Common Melissa L (925 Common St Luxury Apartments) Action…" at bounding box center [361, 171] width 722 height 343
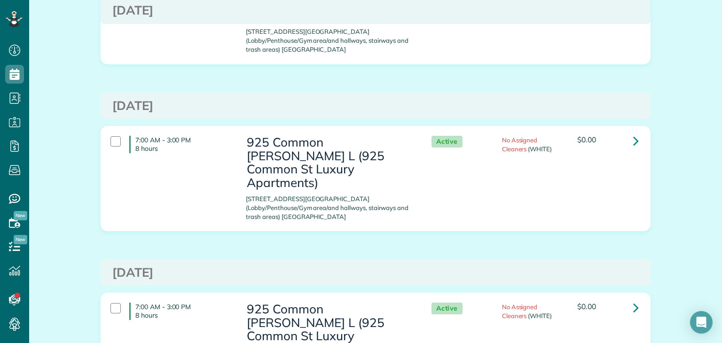
scroll to position [3339, 0]
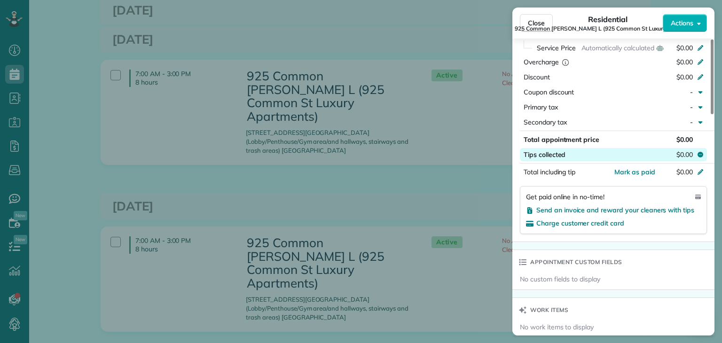
scroll to position [564, 0]
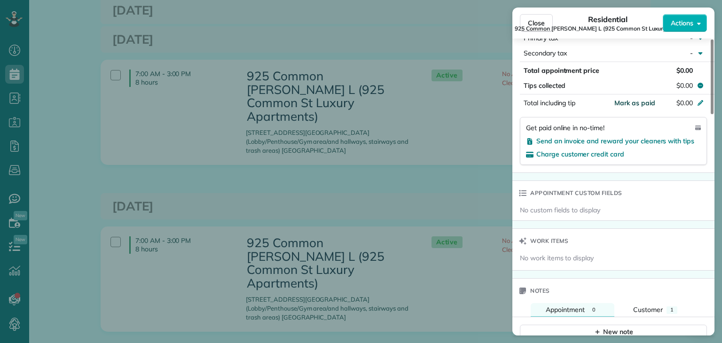
click at [642, 107] on span "Mark as paid" at bounding box center [635, 103] width 41 height 8
click at [415, 199] on div "Close Residential 925 Common Melissa L (925 Common St Luxury Apartments) Action…" at bounding box center [361, 171] width 722 height 343
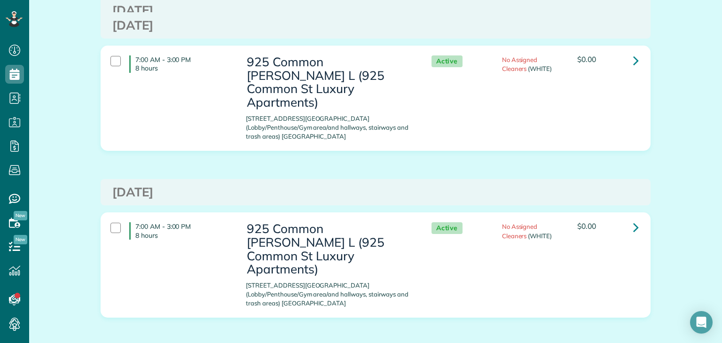
scroll to position [3527, 0]
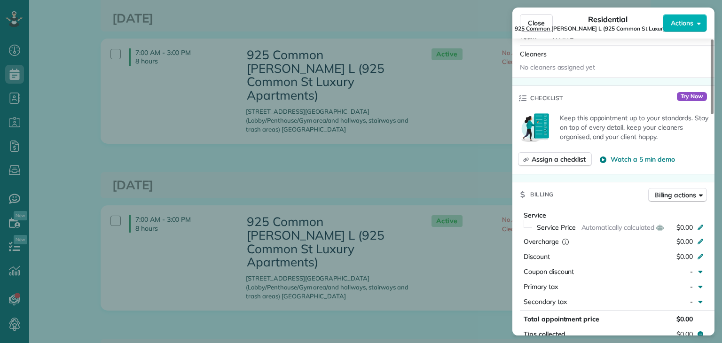
scroll to position [376, 0]
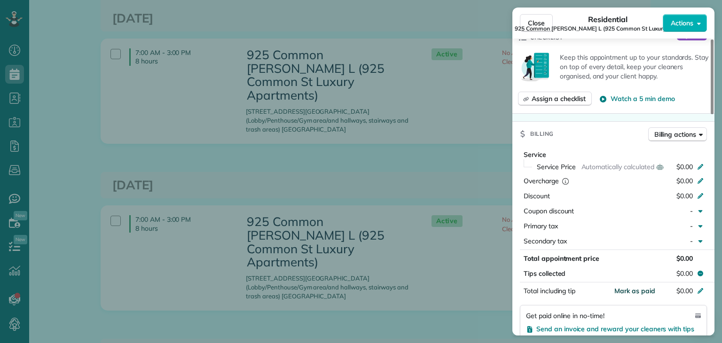
click at [644, 295] on span "Mark as paid" at bounding box center [635, 291] width 41 height 8
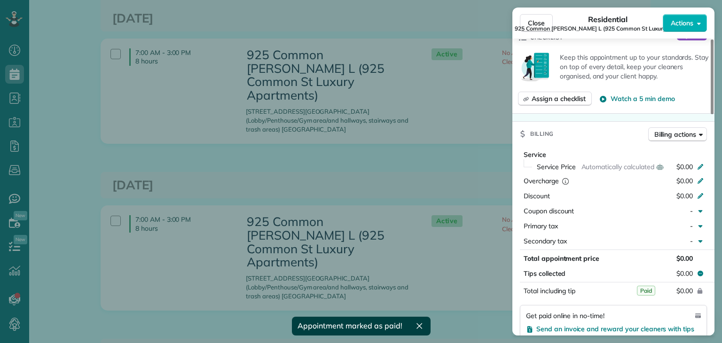
click at [372, 158] on div "Close Residential 925 Common Melissa L (925 Common St Luxury Apartments) Action…" at bounding box center [361, 171] width 722 height 343
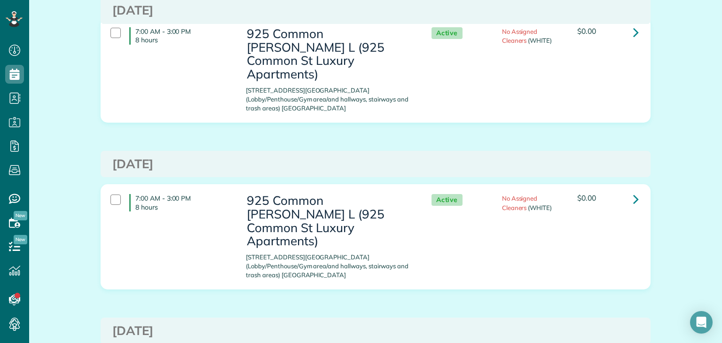
scroll to position [3558, 0]
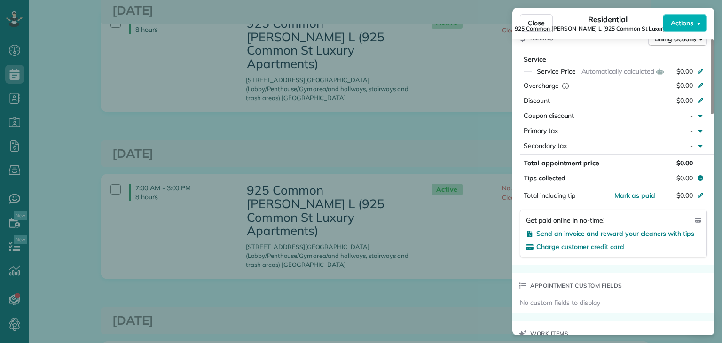
scroll to position [472, 0]
click at [645, 200] on button "Mark as paid" at bounding box center [635, 194] width 41 height 9
click at [412, 153] on div "Close Residential 925 Common Melissa L (925 Common St Luxury Apartments) Action…" at bounding box center [361, 171] width 722 height 343
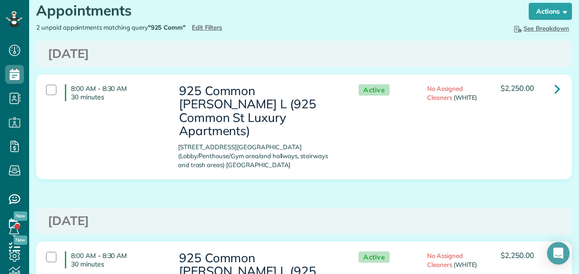
scroll to position [47, 0]
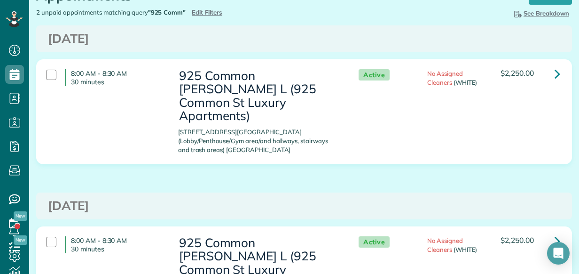
click at [87, 254] on div "8:00 AM - 8:30 AM 30 minutes 925 Common [PERSON_NAME] L (925 Common St Luxury A…" at bounding box center [303, 278] width 528 height 95
click at [50, 237] on div at bounding box center [51, 242] width 10 height 10
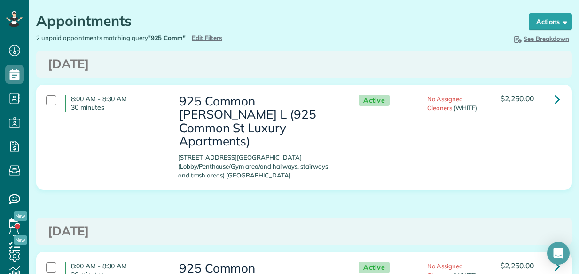
scroll to position [0, 0]
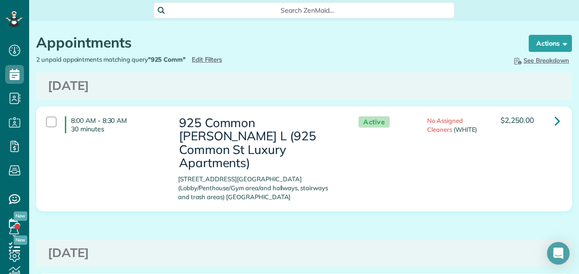
click at [211, 51] on div "Appointments" at bounding box center [273, 45] width 475 height 20
click at [210, 58] on span "Edit Filters" at bounding box center [207, 59] width 31 height 8
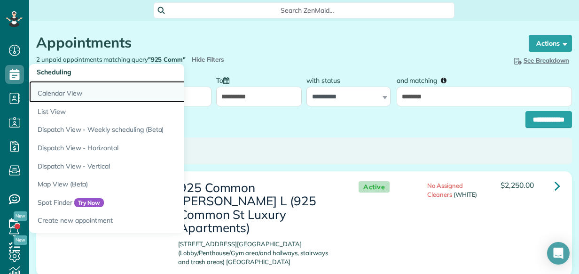
click at [62, 89] on link "Calendar View" at bounding box center [146, 92] width 235 height 22
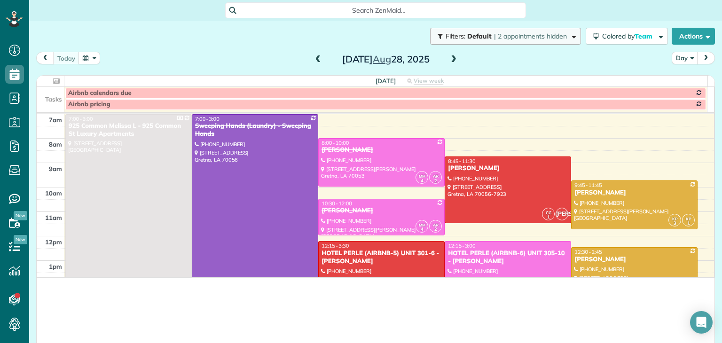
scroll to position [343, 29]
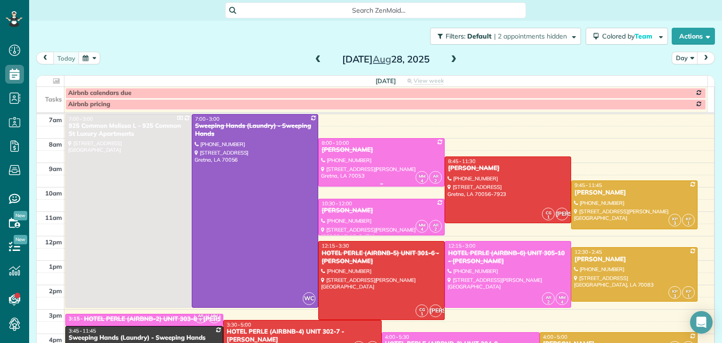
click at [372, 153] on div "[PERSON_NAME]" at bounding box center [381, 150] width 121 height 8
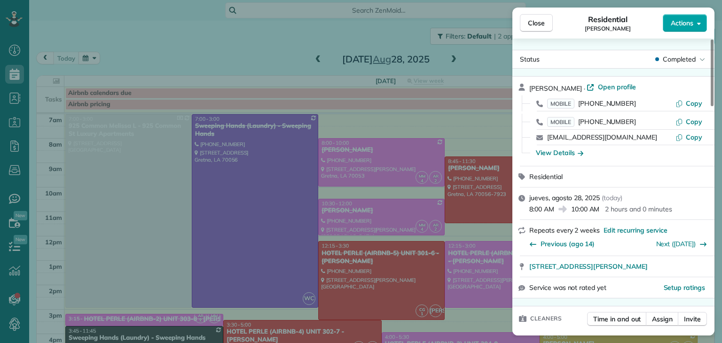
click at [683, 21] on span "Actions" at bounding box center [682, 22] width 23 height 9
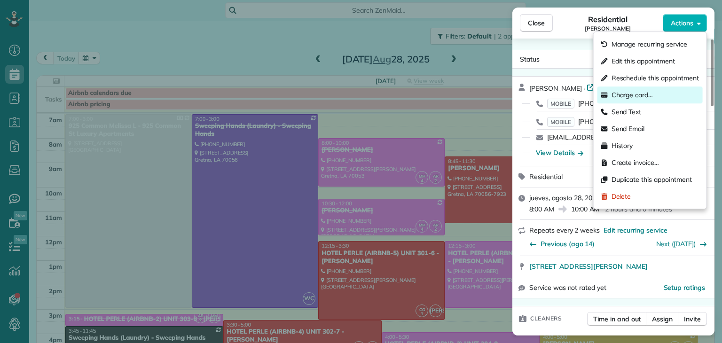
click at [623, 96] on span "Charge card…" at bounding box center [633, 94] width 42 height 9
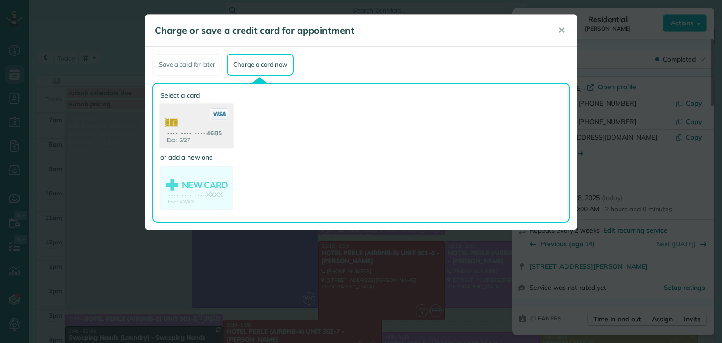
click at [207, 120] on use at bounding box center [196, 127] width 72 height 46
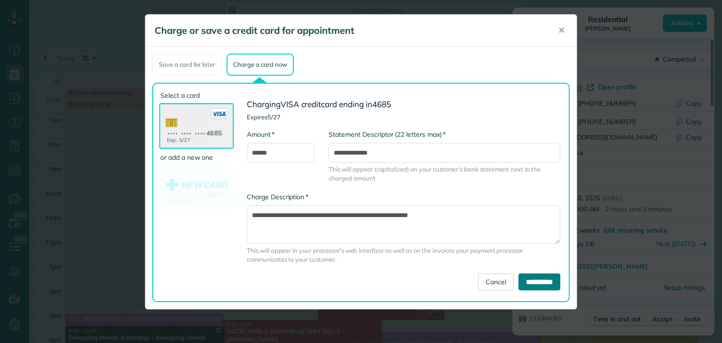
click at [532, 283] on input "**********" at bounding box center [540, 282] width 42 height 17
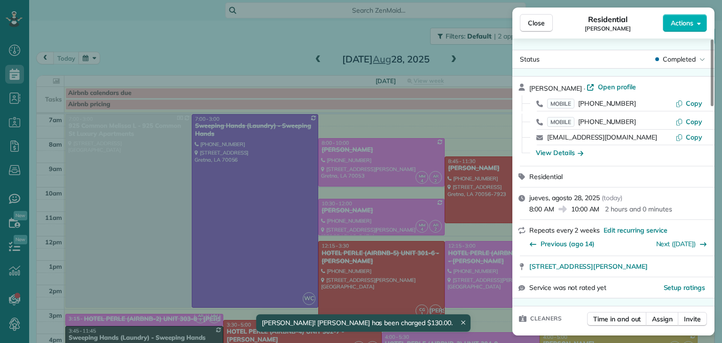
click at [351, 36] on div "Close Residential SHARON WITTE Actions Status Completed SHARON WITTE · Open pro…" at bounding box center [361, 171] width 722 height 343
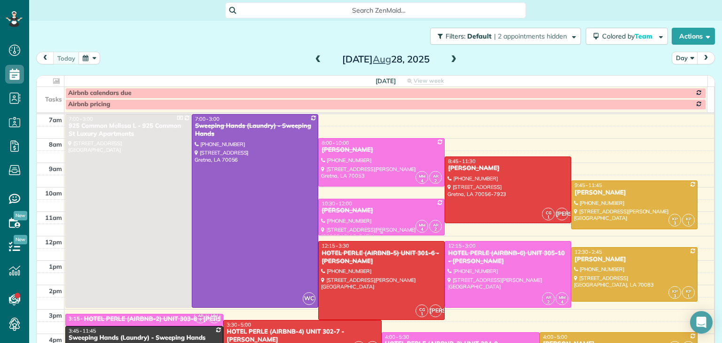
click at [366, 217] on div at bounding box center [382, 216] width 126 height 35
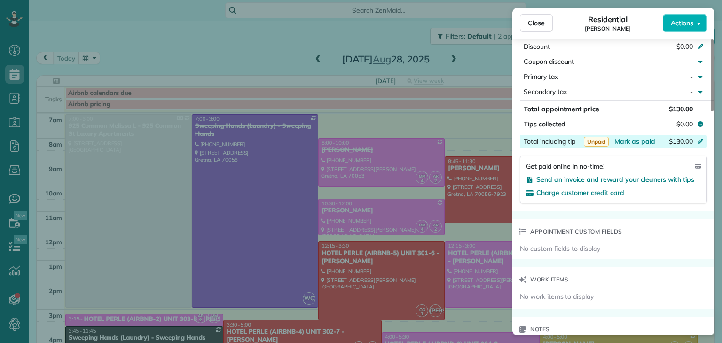
scroll to position [386, 0]
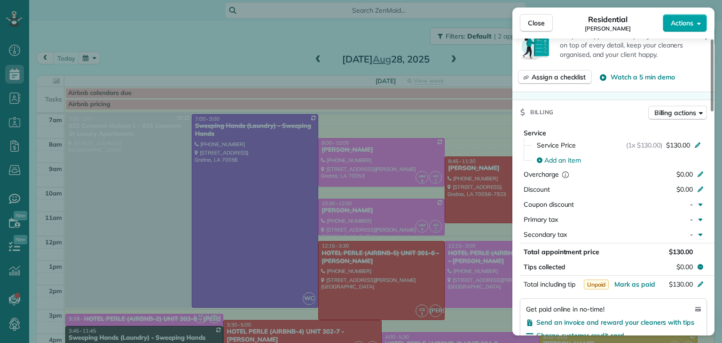
click at [686, 19] on span "Actions" at bounding box center [682, 22] width 23 height 9
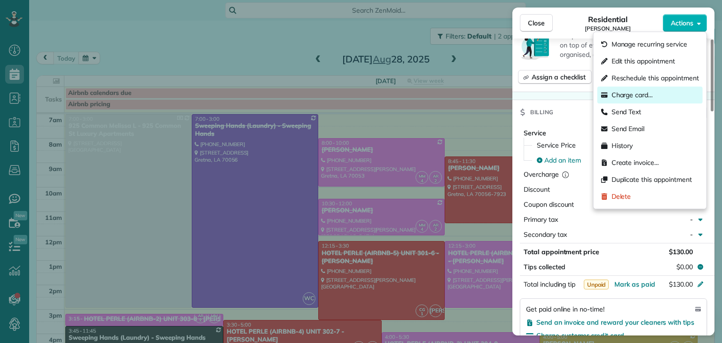
click at [628, 89] on div "Charge card…" at bounding box center [650, 95] width 105 height 17
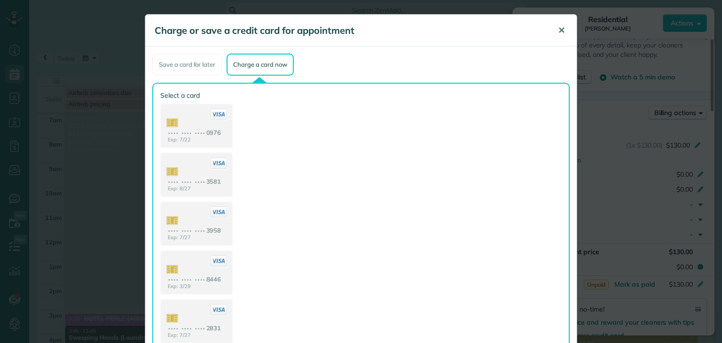
click at [558, 32] on span "✕" at bounding box center [561, 30] width 7 height 11
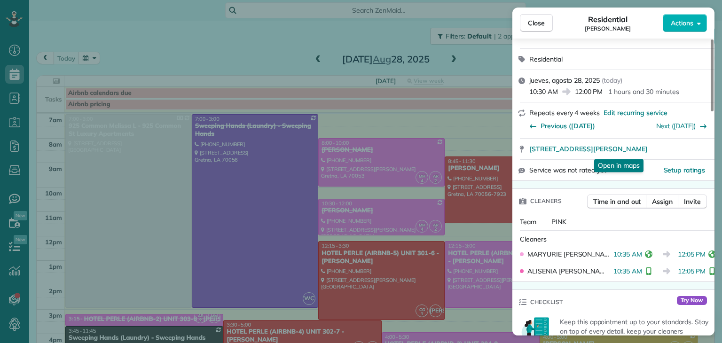
scroll to position [0, 0]
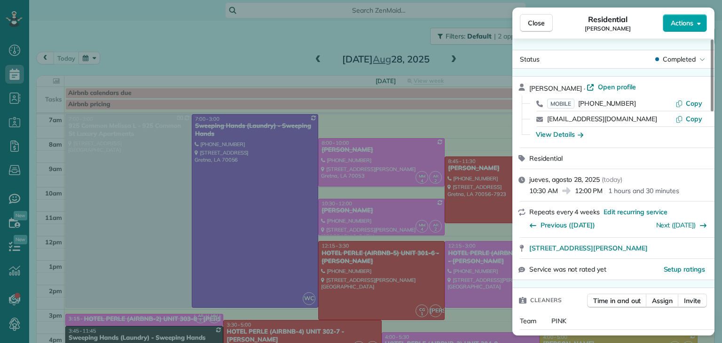
click at [681, 22] on span "Actions" at bounding box center [682, 22] width 23 height 9
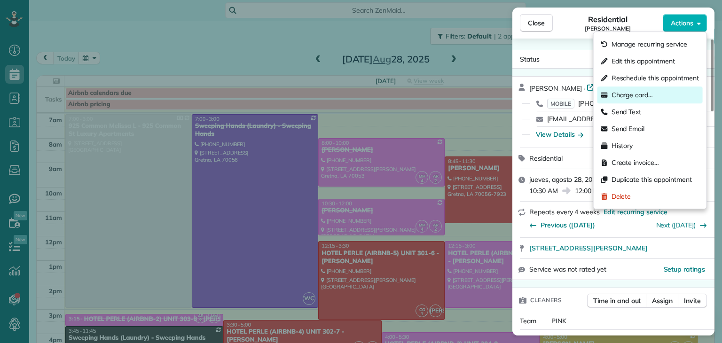
click at [627, 95] on span "Charge card…" at bounding box center [633, 94] width 42 height 9
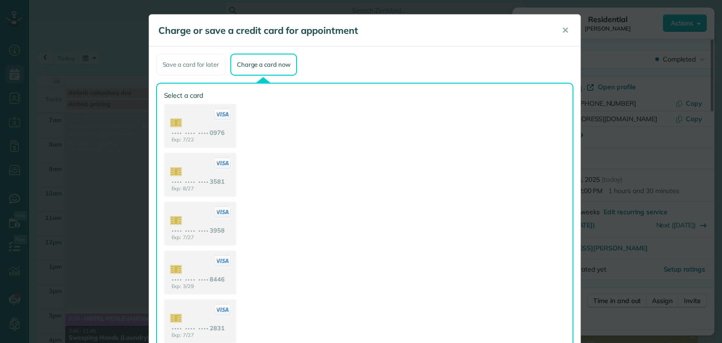
scroll to position [96, 0]
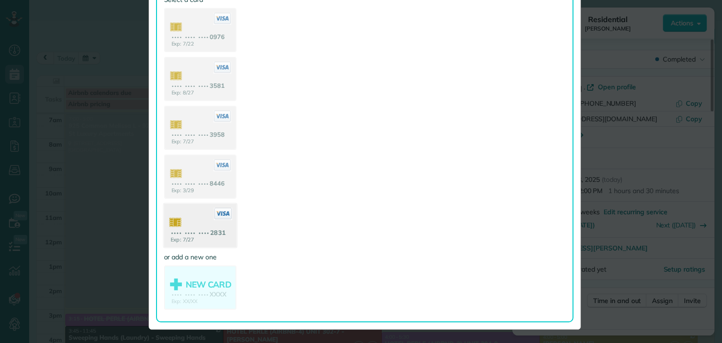
click at [192, 222] on use at bounding box center [200, 227] width 72 height 46
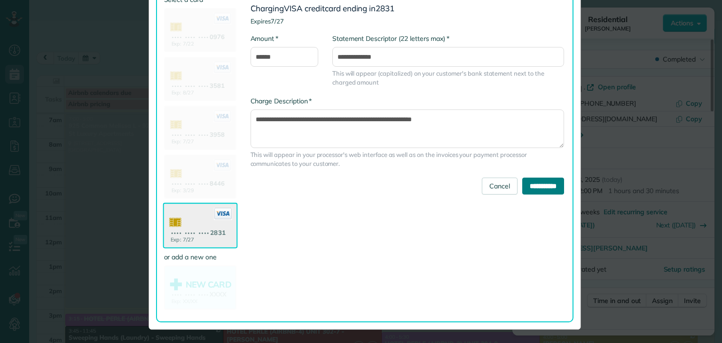
click at [541, 184] on input "**********" at bounding box center [543, 186] width 42 height 17
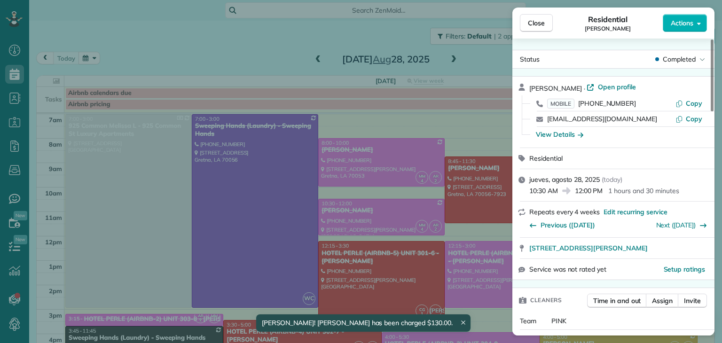
click at [158, 49] on div "Close Residential MARY PHILLIPS Actions Status Completed MARY PHILLIPS · Open p…" at bounding box center [361, 171] width 722 height 343
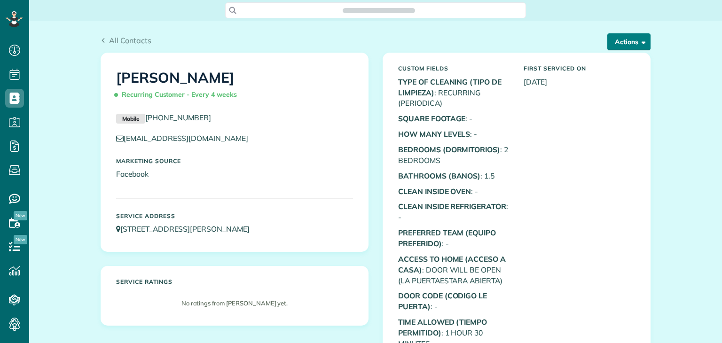
click at [639, 41] on span "button" at bounding box center [642, 41] width 7 height 7
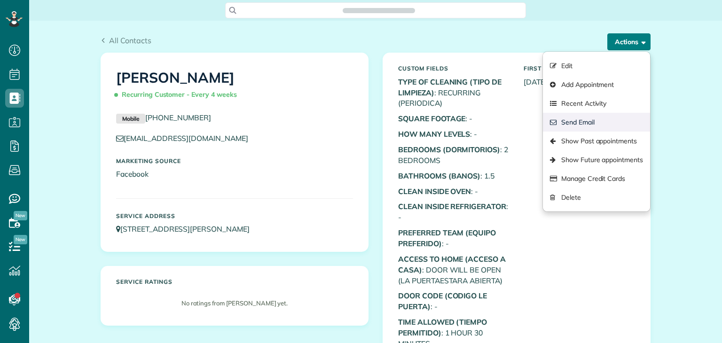
scroll to position [4, 4]
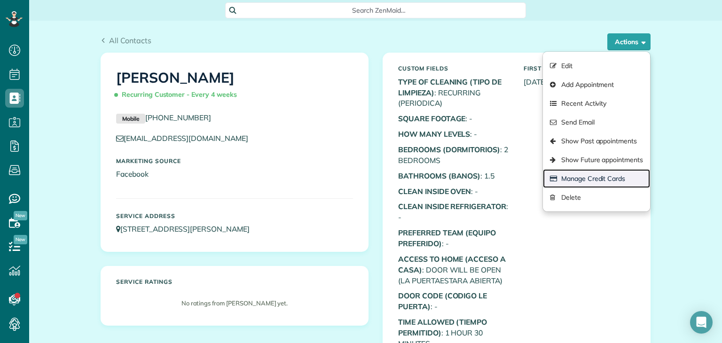
click at [569, 177] on link "Manage Credit Cards" at bounding box center [596, 178] width 107 height 19
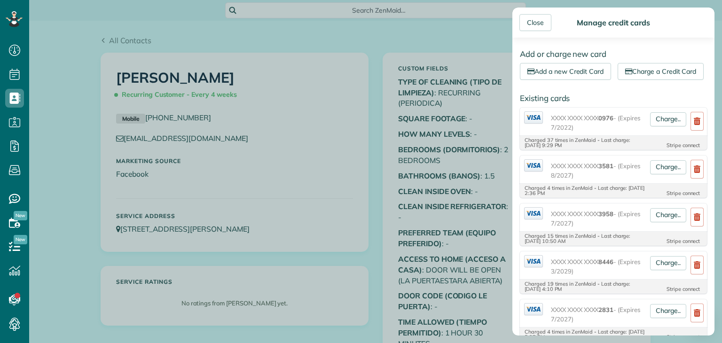
scroll to position [282, 0]
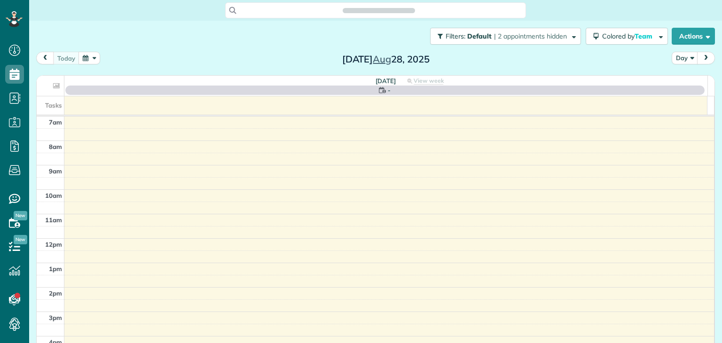
scroll to position [4, 4]
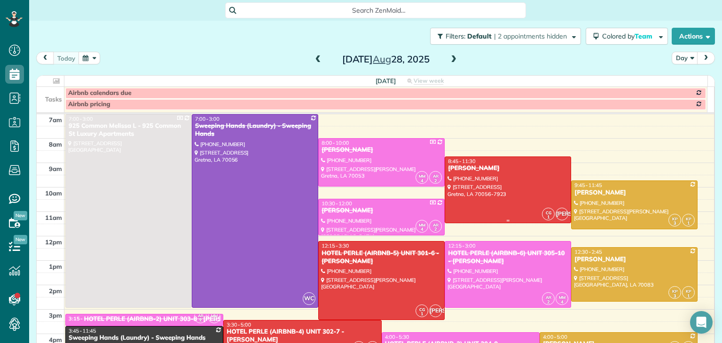
click at [482, 181] on div at bounding box center [508, 190] width 126 height 66
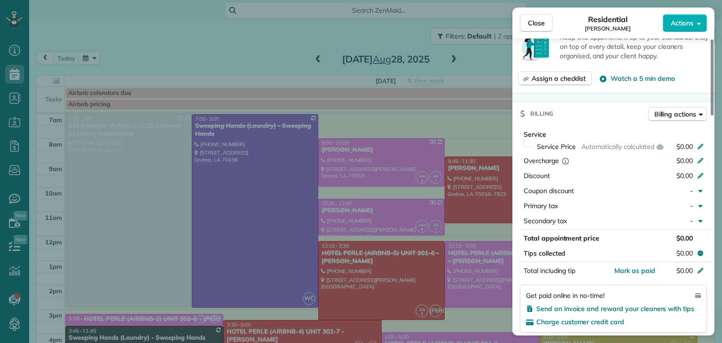
scroll to position [564, 0]
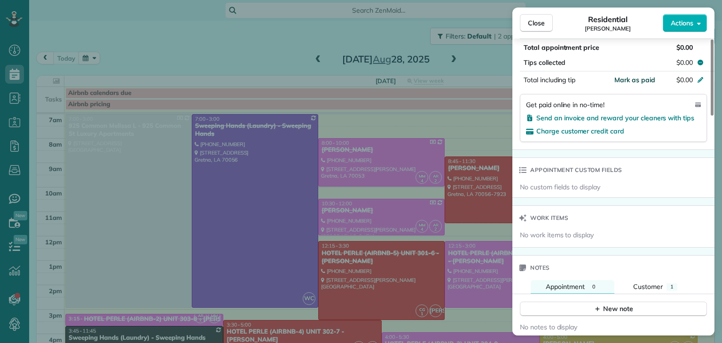
click at [638, 84] on span "Mark as paid" at bounding box center [635, 80] width 41 height 8
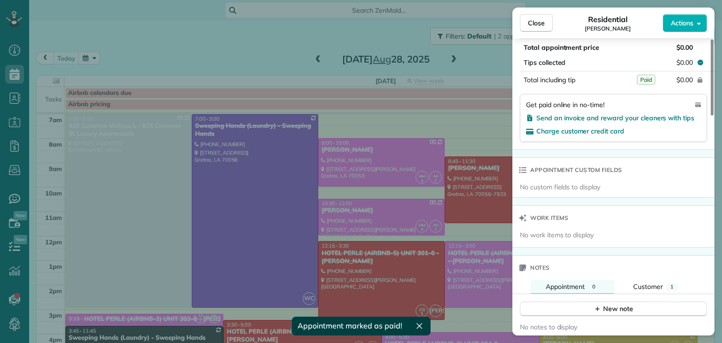
click at [358, 32] on div "Close Residential [PERSON_NAME] Actions Status Completed [PERSON_NAME] · Open p…" at bounding box center [361, 171] width 722 height 343
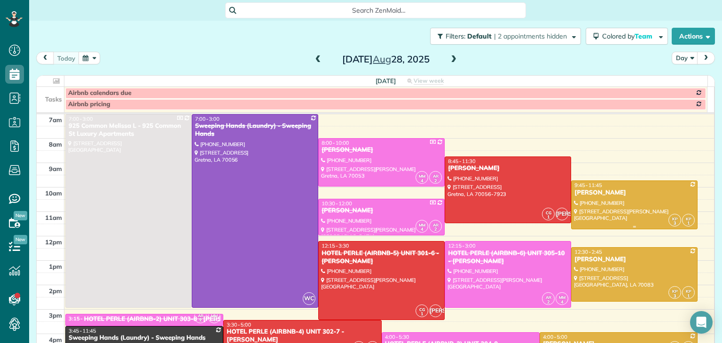
click at [615, 196] on div "[PERSON_NAME]" at bounding box center [634, 193] width 121 height 8
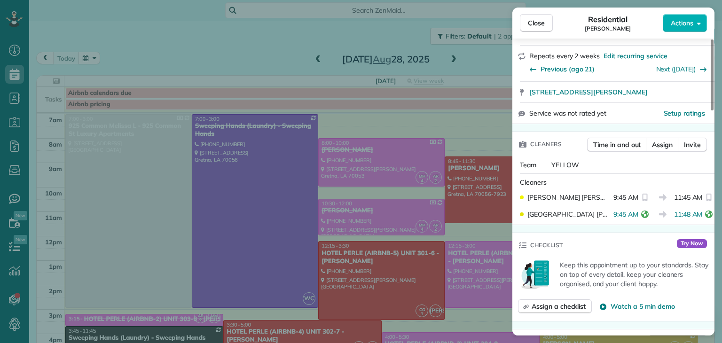
scroll to position [235, 0]
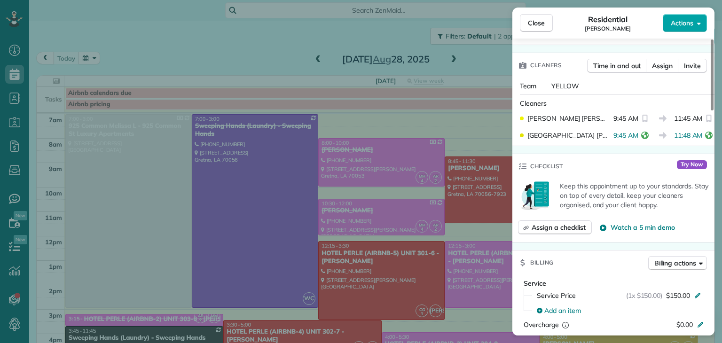
click at [690, 21] on span "Actions" at bounding box center [682, 22] width 23 height 9
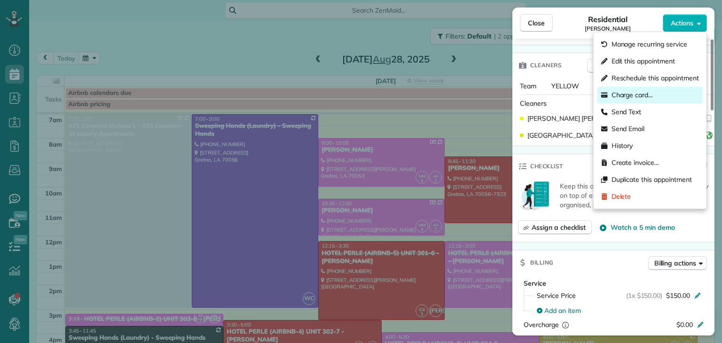
click at [620, 93] on span "Charge card…" at bounding box center [633, 94] width 42 height 9
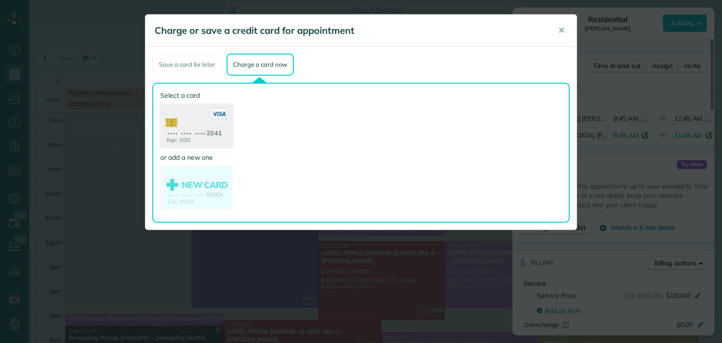
click at [197, 120] on use at bounding box center [196, 127] width 72 height 46
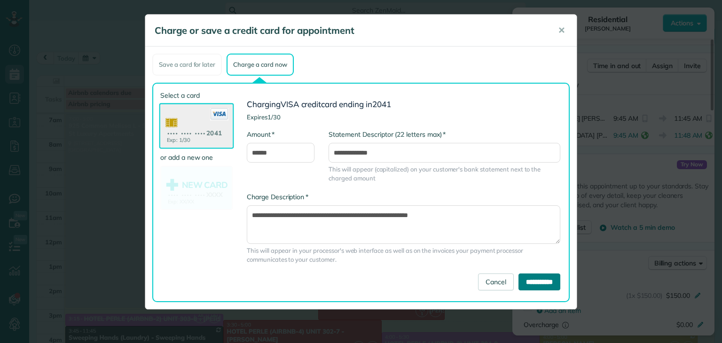
click at [544, 281] on input "**********" at bounding box center [540, 282] width 42 height 17
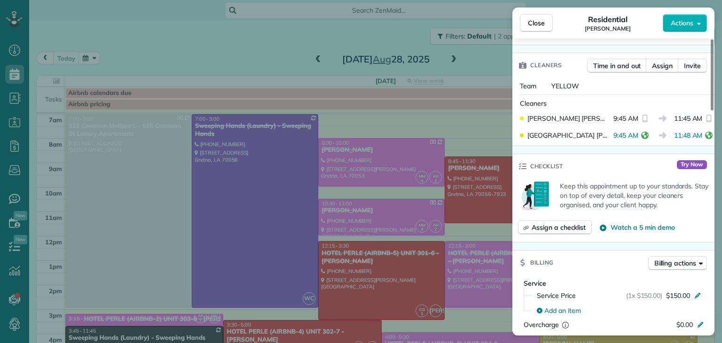
click at [168, 59] on div "Close Residential MOLLY LOVE Actions Status Active MOLLY LOVE · Open profile MO…" at bounding box center [361, 171] width 722 height 343
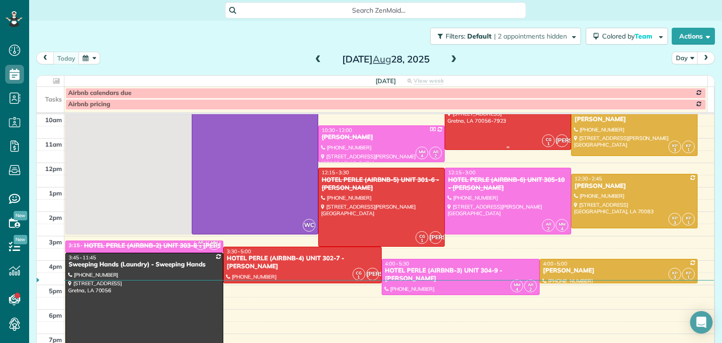
scroll to position [94, 0]
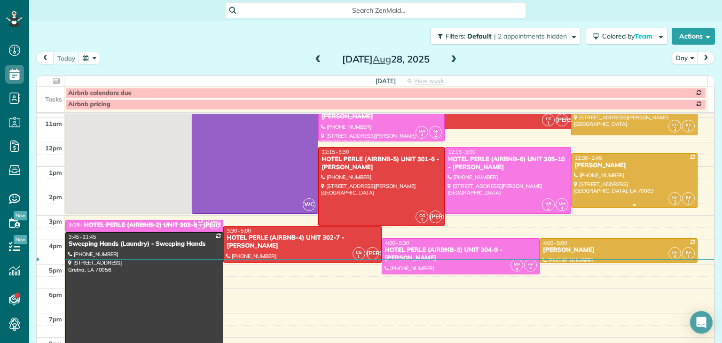
click at [622, 174] on div at bounding box center [635, 181] width 126 height 54
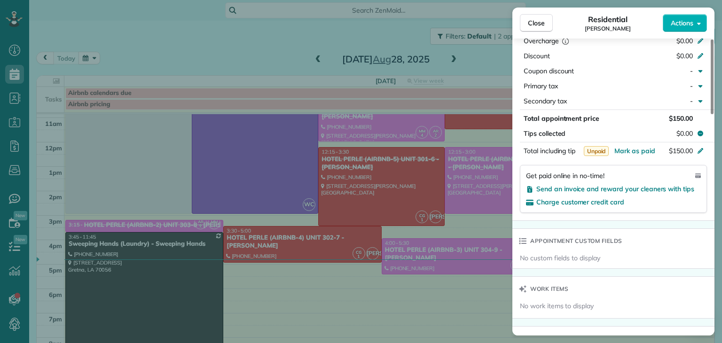
scroll to position [237, 0]
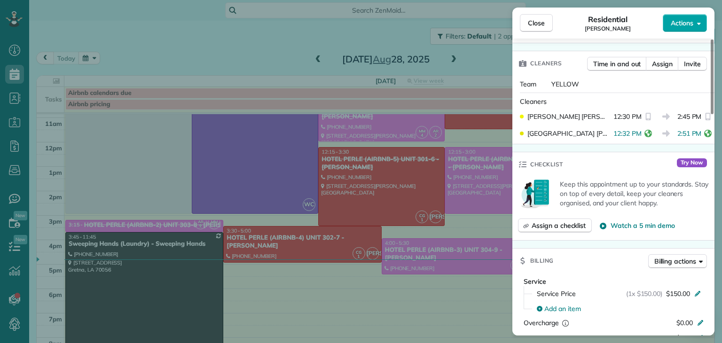
click at [688, 25] on span "Actions" at bounding box center [682, 22] width 23 height 9
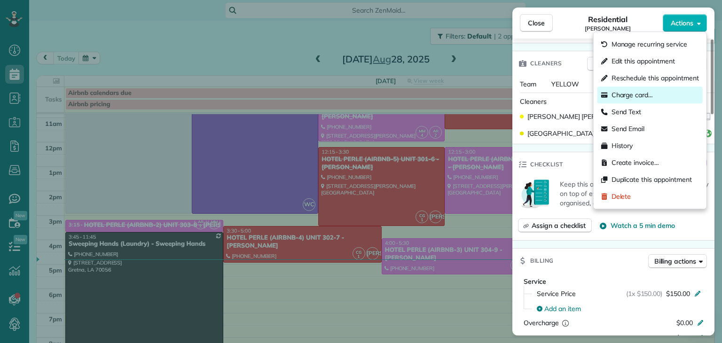
click at [628, 95] on span "Charge card…" at bounding box center [633, 94] width 42 height 9
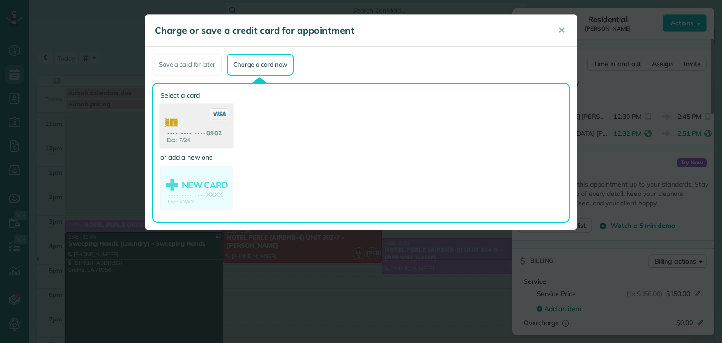
click at [190, 127] on use at bounding box center [196, 127] width 72 height 46
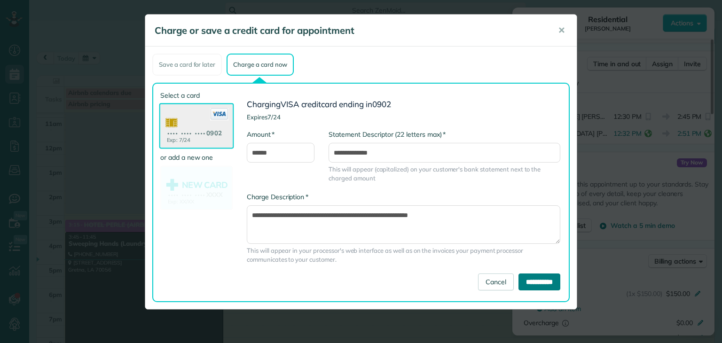
click at [537, 284] on input "**********" at bounding box center [540, 282] width 42 height 17
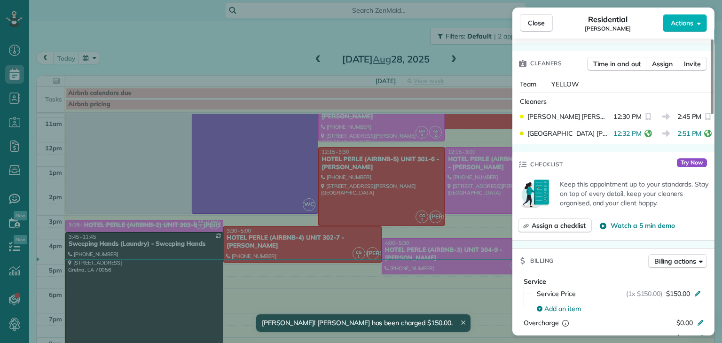
click at [161, 58] on div "Close Residential [PERSON_NAME] Actions Status Active [PERSON_NAME] · Open prof…" at bounding box center [361, 171] width 722 height 343
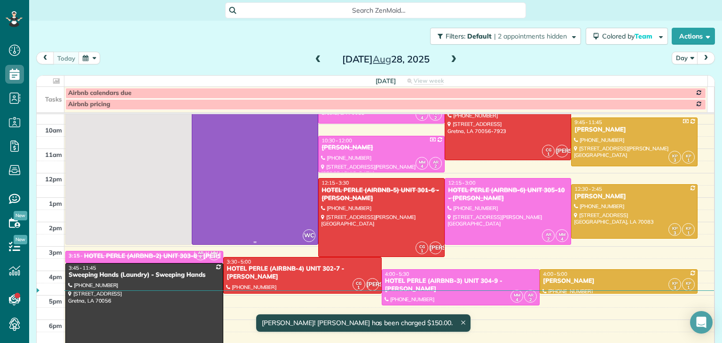
scroll to position [47, 0]
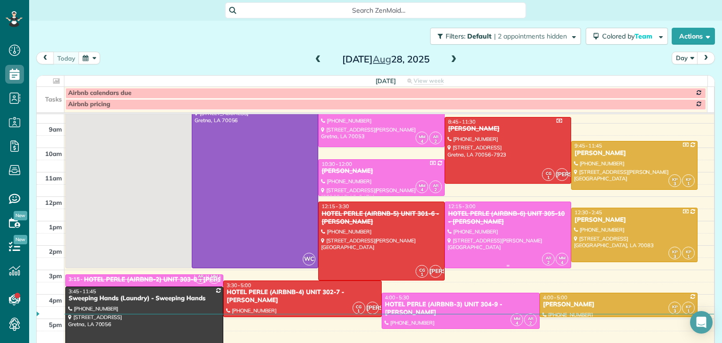
scroll to position [94, 0]
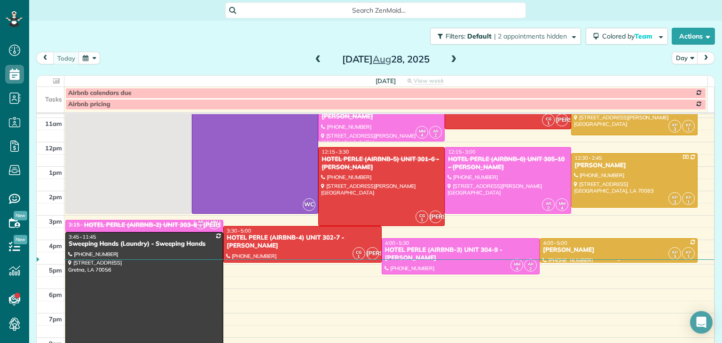
click at [584, 251] on div "[PERSON_NAME]" at bounding box center [619, 250] width 152 height 8
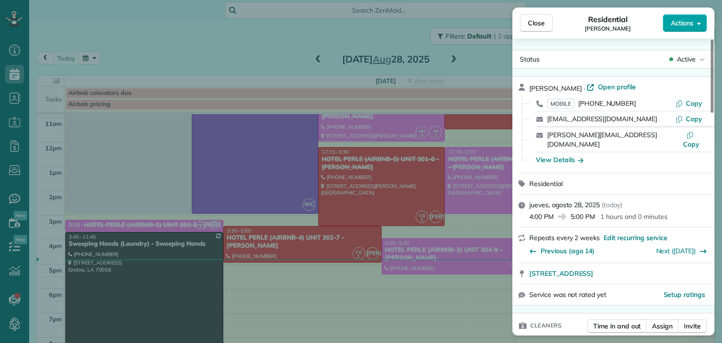
click at [689, 27] on span "Actions" at bounding box center [682, 22] width 23 height 9
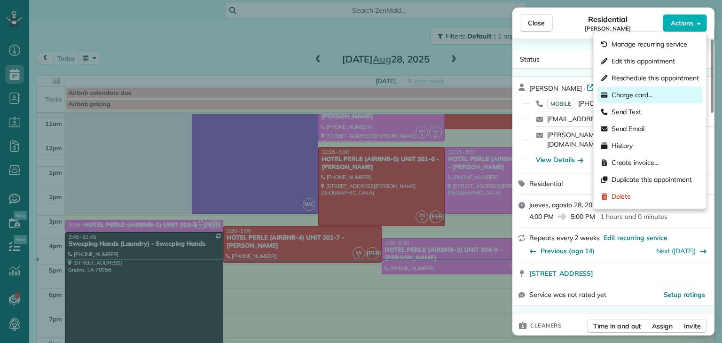
click at [627, 95] on span "Charge card…" at bounding box center [633, 94] width 42 height 9
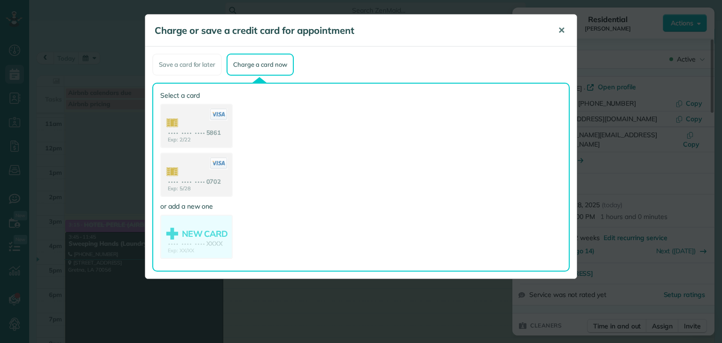
click at [561, 32] on span "✕" at bounding box center [561, 30] width 7 height 11
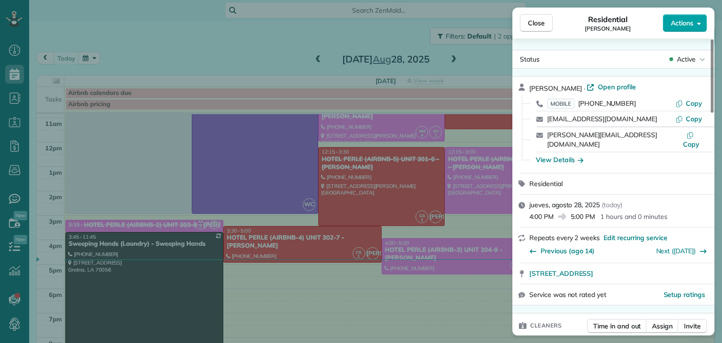
click at [679, 21] on span "Actions" at bounding box center [682, 22] width 23 height 9
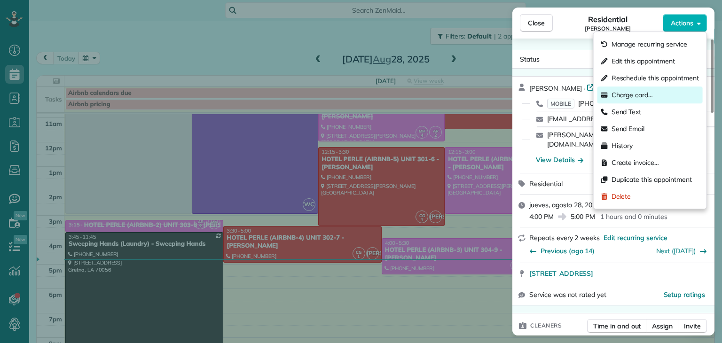
click at [626, 91] on span "Charge card…" at bounding box center [633, 94] width 42 height 9
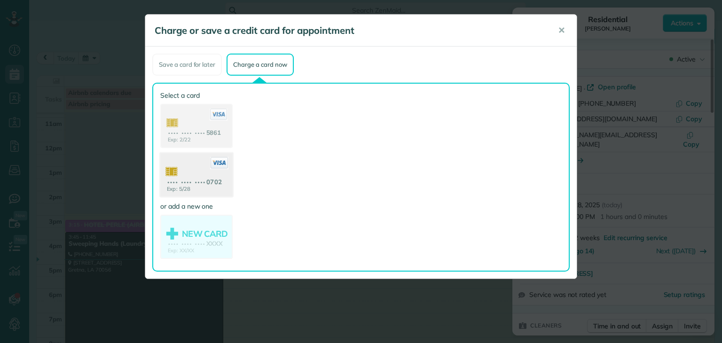
click at [195, 172] on use at bounding box center [196, 176] width 72 height 46
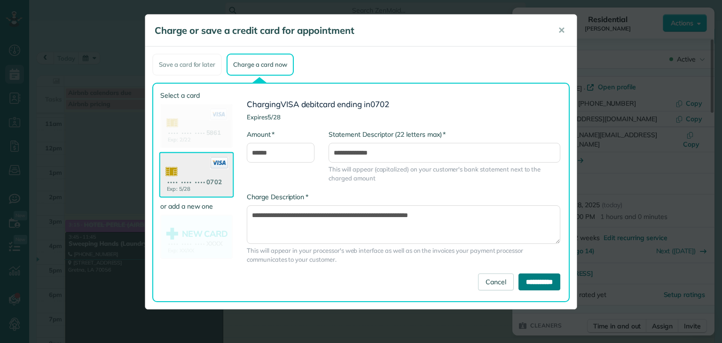
click at [530, 280] on input "**********" at bounding box center [540, 282] width 42 height 17
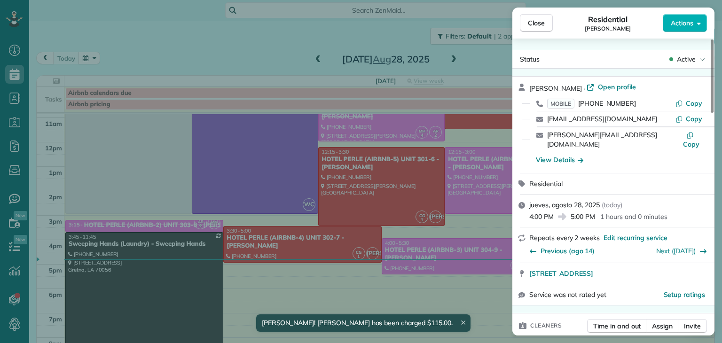
click at [179, 53] on div "Close Residential Alice Stiward Actions Status Active Alice Stiward · Open prof…" at bounding box center [361, 171] width 722 height 343
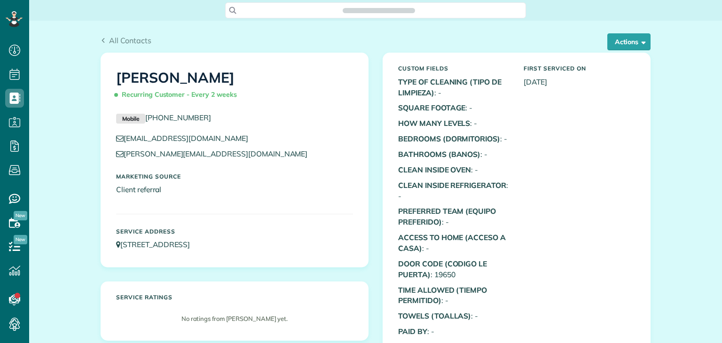
scroll to position [4, 4]
click at [623, 40] on button "Actions" at bounding box center [629, 41] width 43 height 17
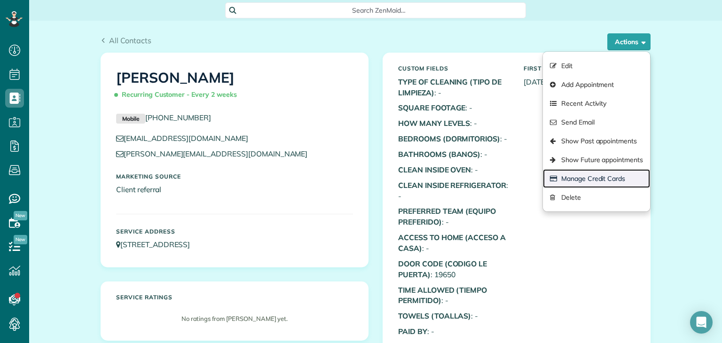
click at [565, 177] on link "Manage Credit Cards" at bounding box center [596, 178] width 107 height 19
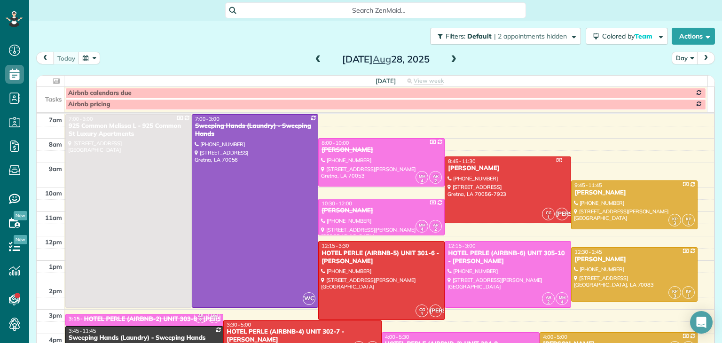
click at [313, 58] on span at bounding box center [318, 59] width 10 height 8
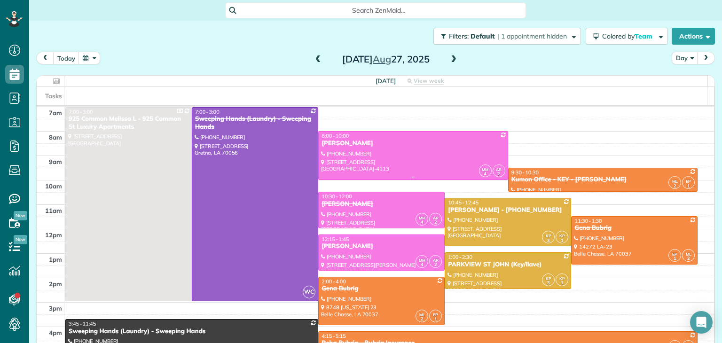
click at [402, 143] on div "[PERSON_NAME]" at bounding box center [413, 144] width 184 height 8
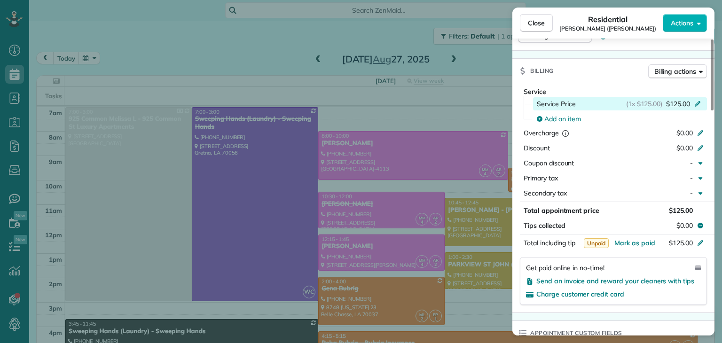
scroll to position [471, 0]
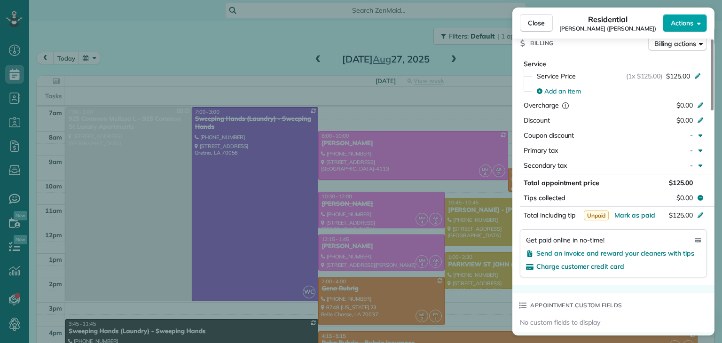
click at [687, 21] on span "Actions" at bounding box center [682, 22] width 23 height 9
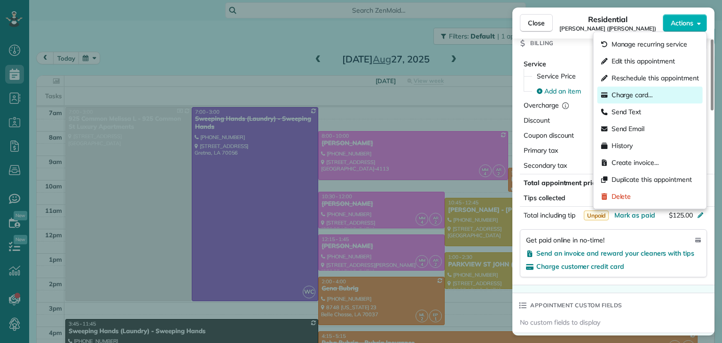
click at [634, 93] on span "Charge card…" at bounding box center [633, 94] width 42 height 9
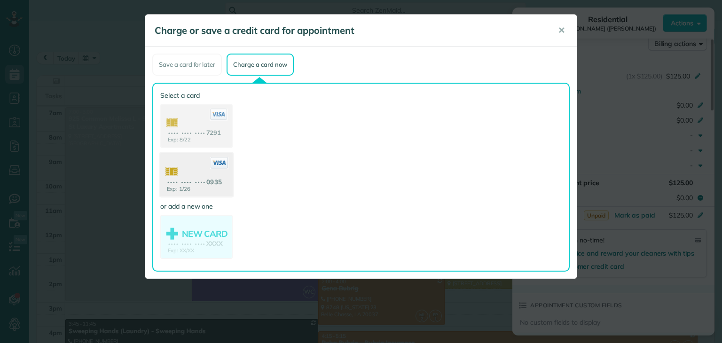
click at [204, 179] on use at bounding box center [196, 176] width 72 height 46
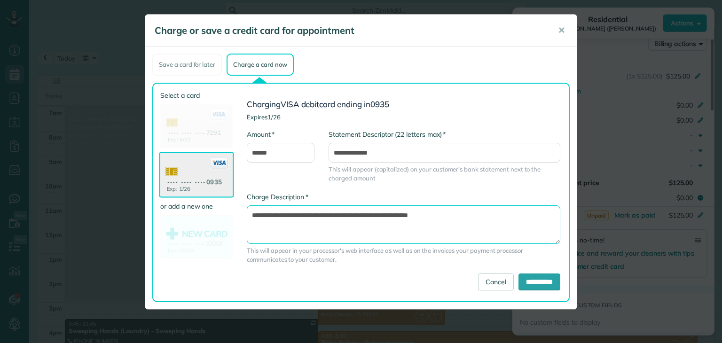
click at [380, 215] on textarea "**********" at bounding box center [404, 224] width 314 height 39
type textarea "**********"
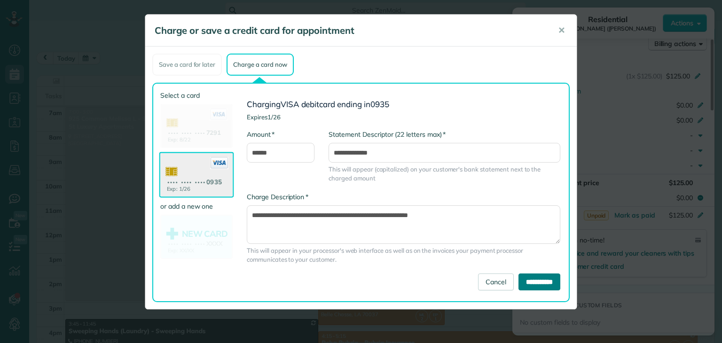
click at [532, 284] on input "**********" at bounding box center [540, 282] width 42 height 17
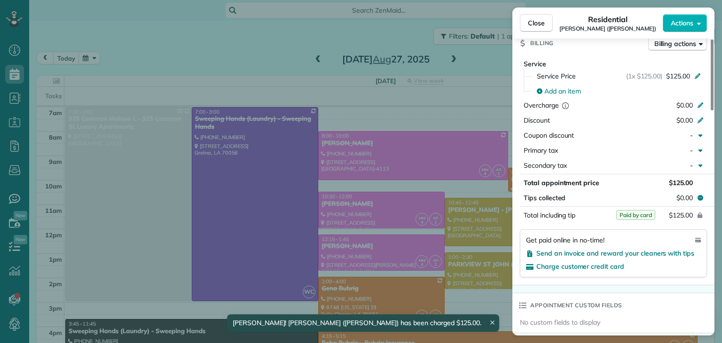
click at [239, 60] on div "Close Residential RACHEL AFRICK (NATE) Actions Status Completed RACHEL AFRICK (…" at bounding box center [361, 171] width 722 height 343
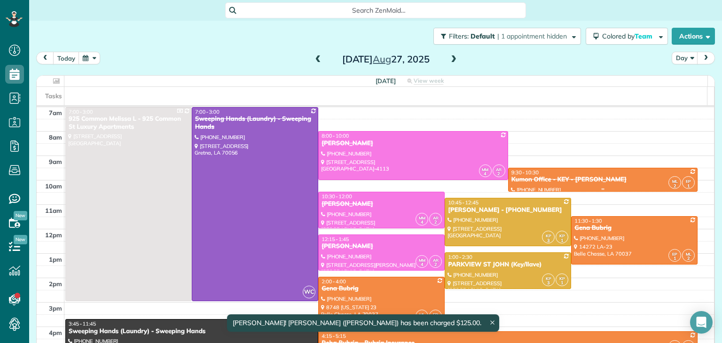
click at [634, 178] on div "Kumon Office - KEY - Shawan Harris" at bounding box center [603, 180] width 184 height 8
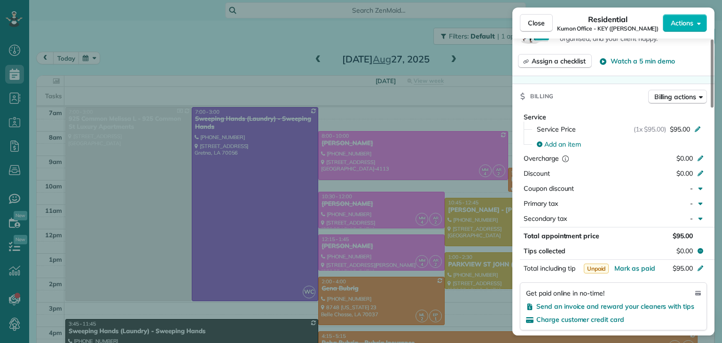
scroll to position [470, 0]
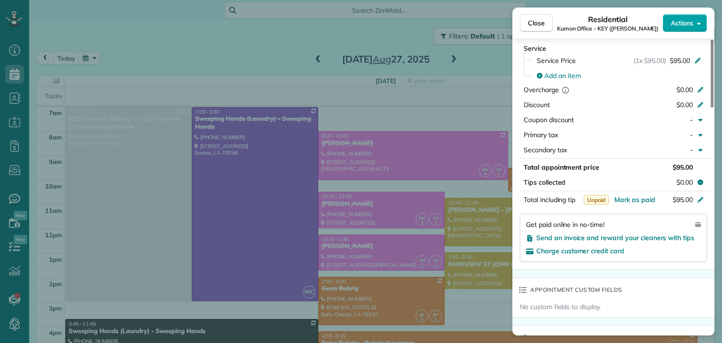
click at [681, 19] on span "Actions" at bounding box center [682, 22] width 23 height 9
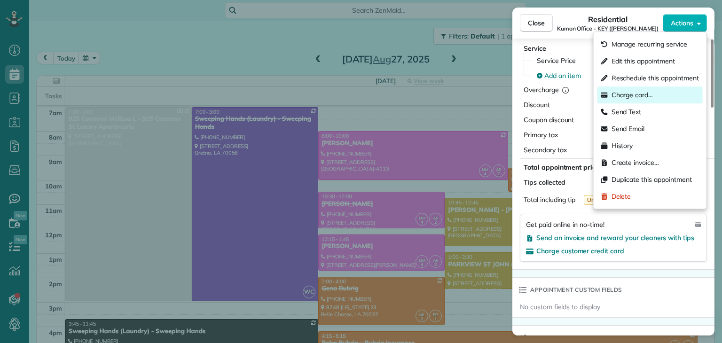
click at [622, 93] on span "Charge card…" at bounding box center [633, 94] width 42 height 9
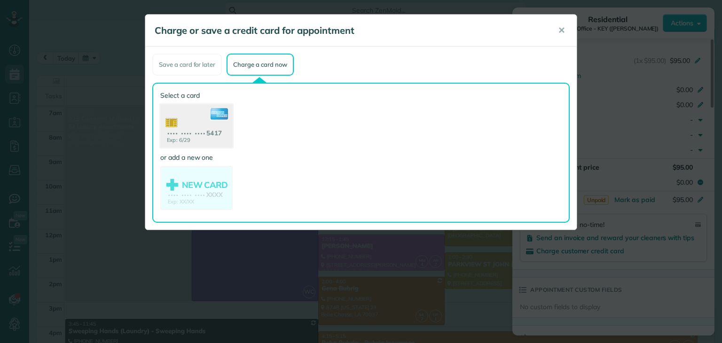
click at [208, 126] on use at bounding box center [196, 127] width 72 height 46
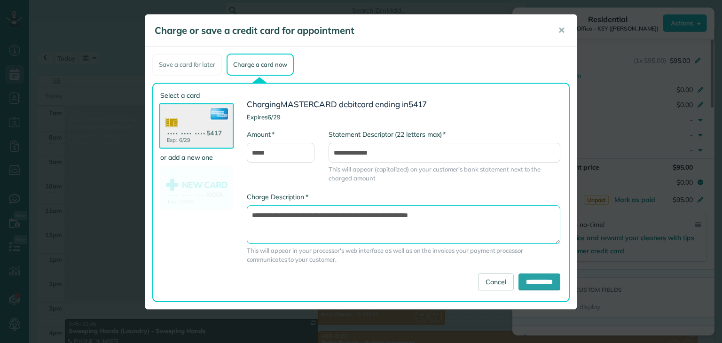
click at [382, 215] on textarea "**********" at bounding box center [404, 224] width 314 height 39
type textarea "**********"
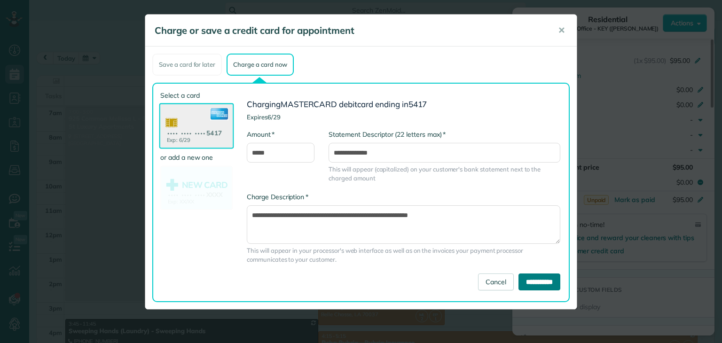
click at [526, 282] on input "**********" at bounding box center [540, 282] width 42 height 17
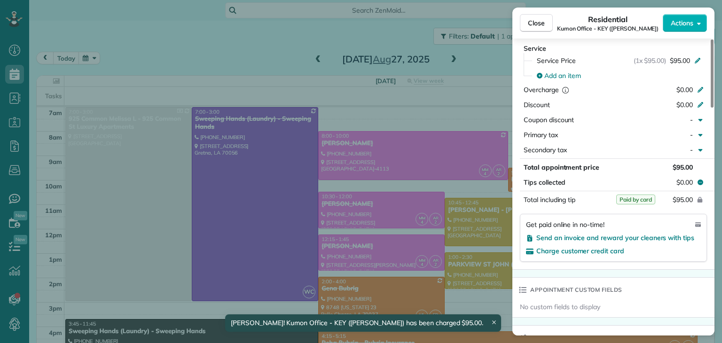
click at [190, 54] on div "Close Residential Kumon Office - KEY (Shawan Harris) Actions Status Completed K…" at bounding box center [361, 171] width 722 height 343
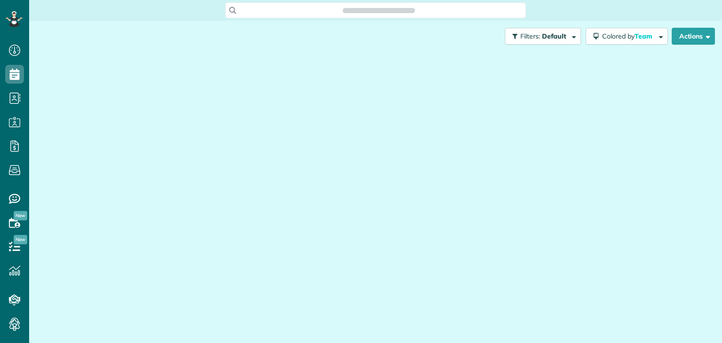
scroll to position [343, 29]
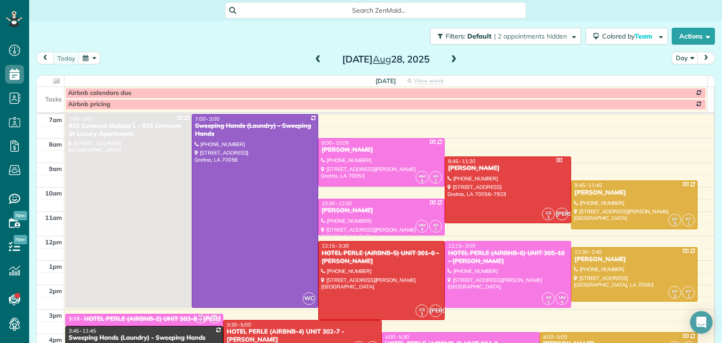
click at [315, 61] on span at bounding box center [318, 59] width 10 height 8
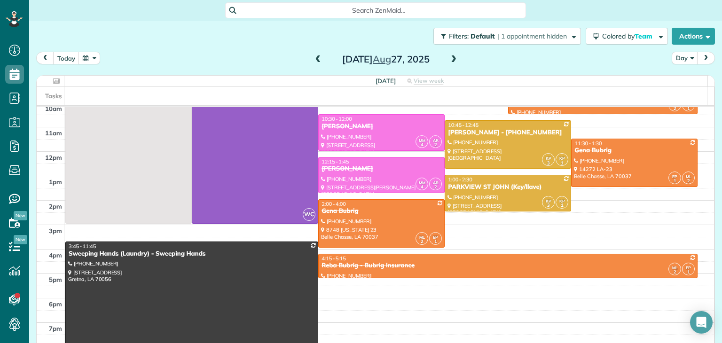
scroll to position [94, 0]
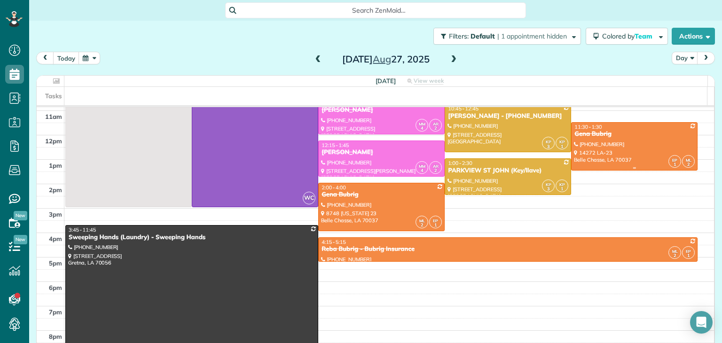
click at [616, 153] on div at bounding box center [635, 146] width 126 height 47
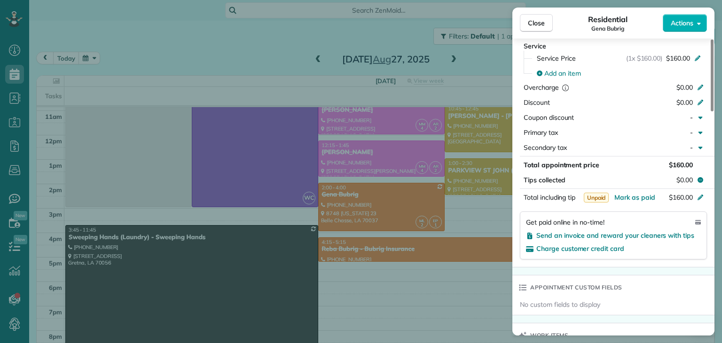
scroll to position [522, 0]
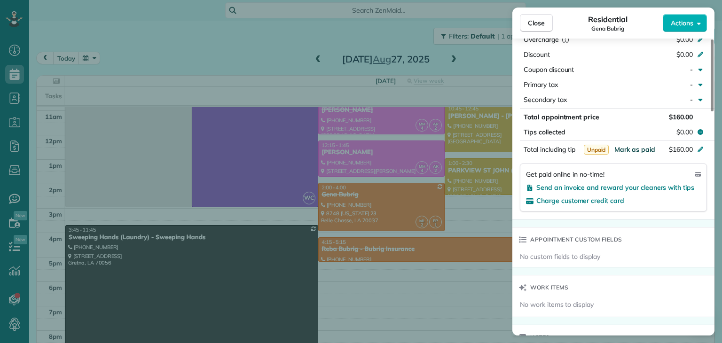
click at [630, 153] on span "Mark as paid" at bounding box center [635, 149] width 41 height 8
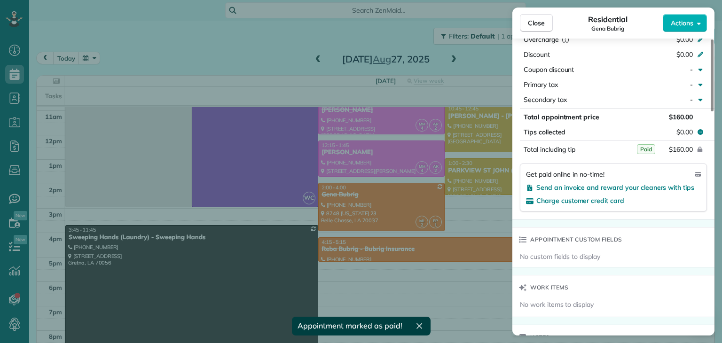
click at [401, 194] on div "Close Residential [PERSON_NAME] Actions Status Completed [PERSON_NAME] · Open p…" at bounding box center [361, 171] width 722 height 343
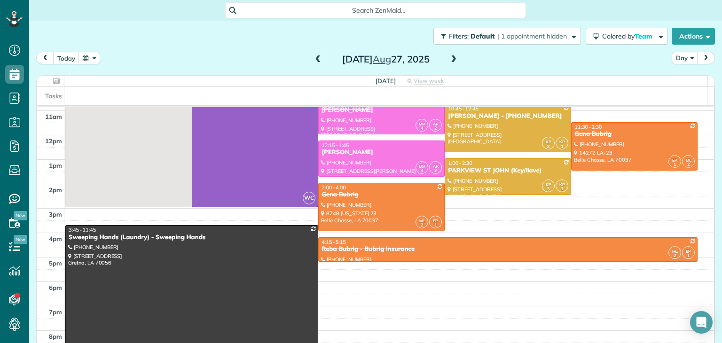
click at [380, 192] on div "Gena Bubrig" at bounding box center [381, 195] width 121 height 8
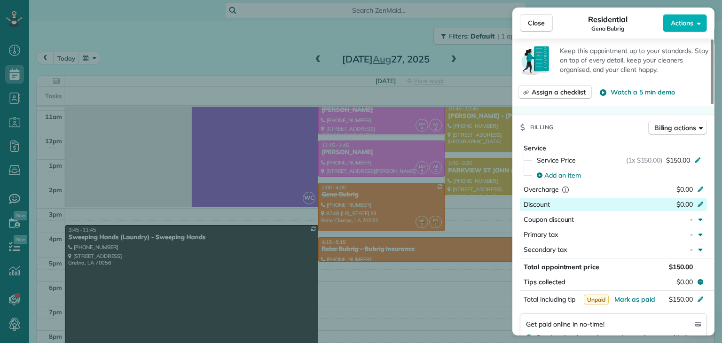
scroll to position [523, 0]
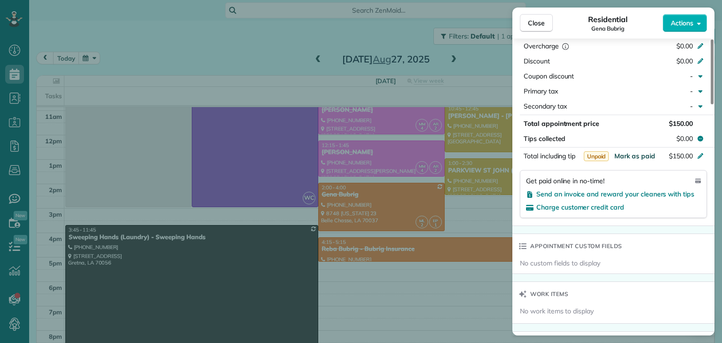
click at [630, 160] on span "Mark as paid" at bounding box center [635, 156] width 41 height 8
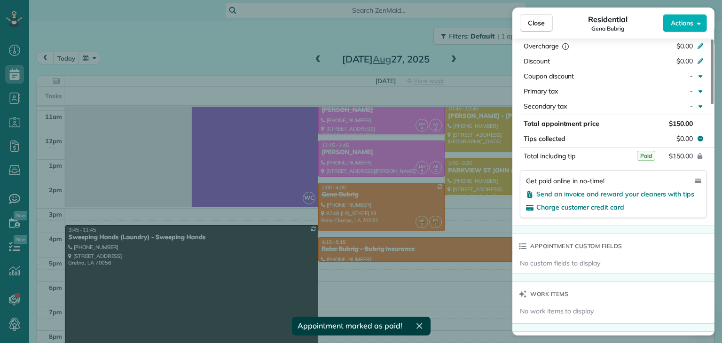
click at [412, 248] on div "Close Residential [PERSON_NAME] Actions Status Completed [PERSON_NAME] · Open p…" at bounding box center [361, 171] width 722 height 343
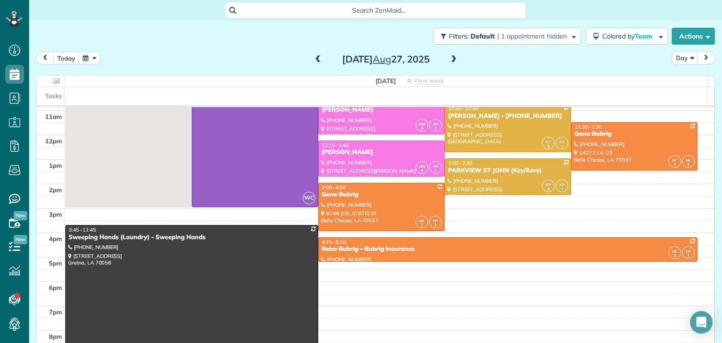
click at [392, 249] on div "Reba Bubrig - Bubrig Insurance" at bounding box center [508, 249] width 374 height 8
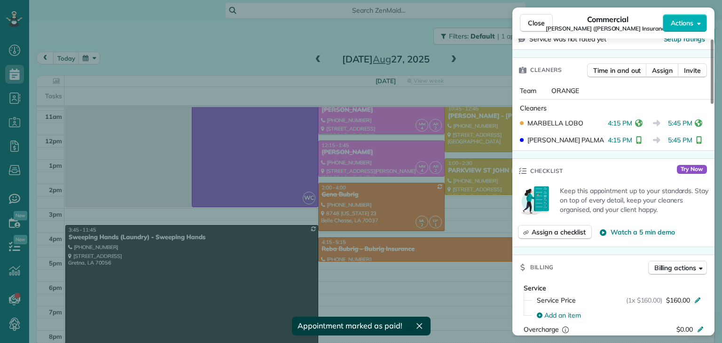
scroll to position [429, 0]
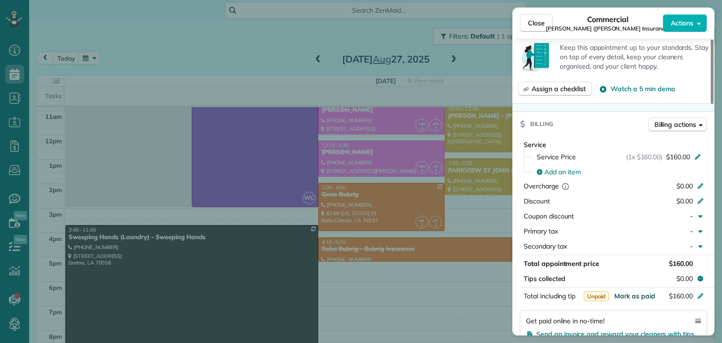
click at [632, 292] on span "Mark as paid" at bounding box center [635, 296] width 41 height 8
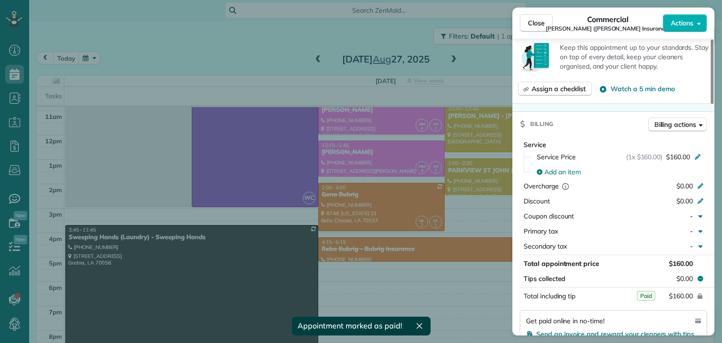
click at [259, 48] on div "Close Commercial [PERSON_NAME] ([PERSON_NAME] Insurance) Actions Status Complet…" at bounding box center [361, 171] width 722 height 343
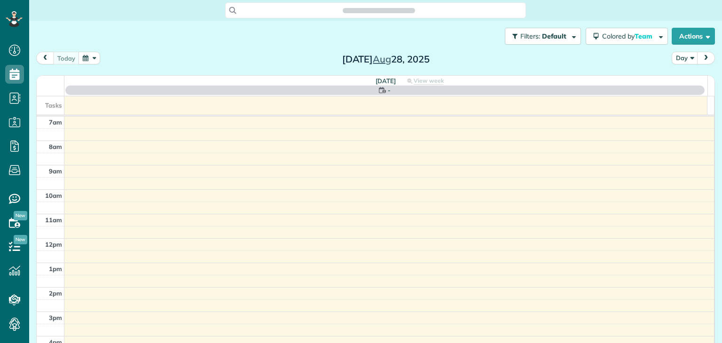
scroll to position [4, 4]
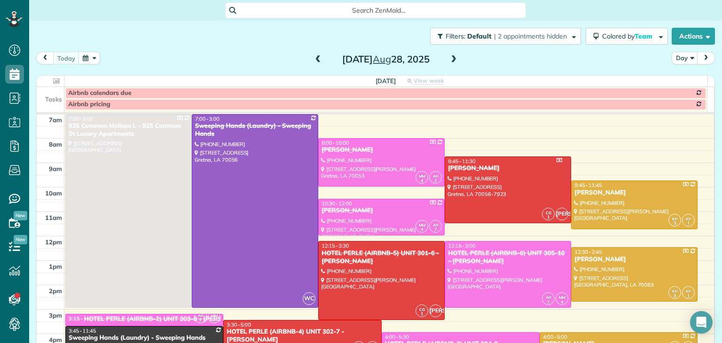
click at [314, 59] on span at bounding box center [318, 59] width 10 height 8
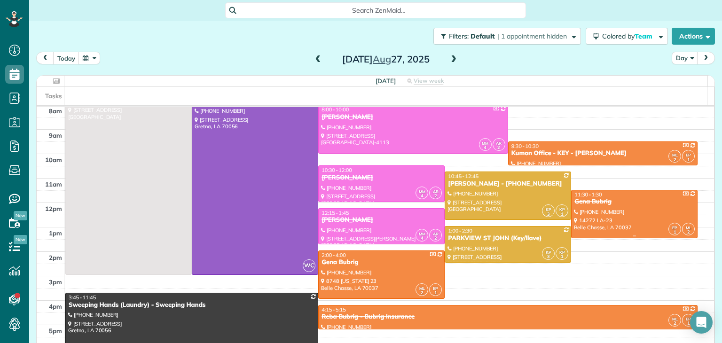
scroll to position [47, 0]
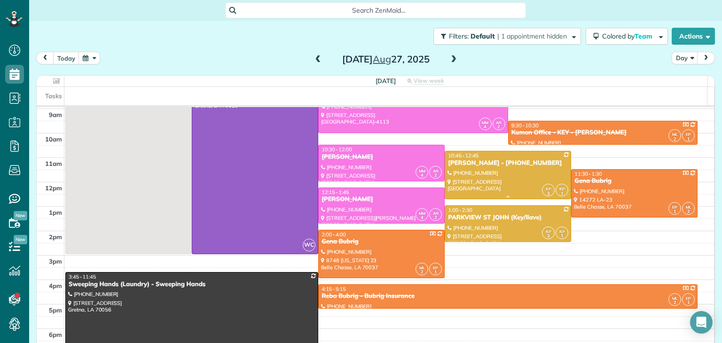
click at [498, 168] on div at bounding box center [508, 174] width 126 height 47
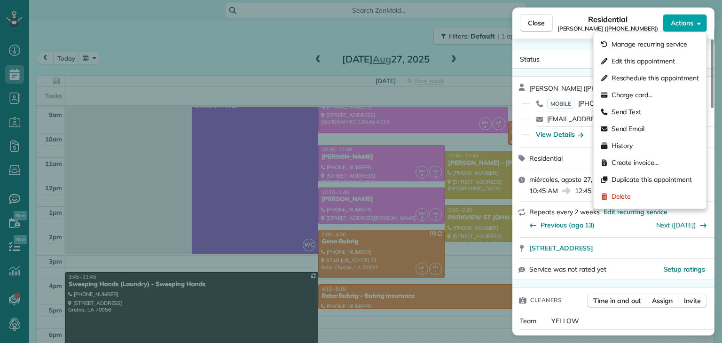
click at [693, 23] on span "Actions" at bounding box center [682, 22] width 23 height 9
click at [630, 92] on span "Charge card…" at bounding box center [633, 94] width 42 height 9
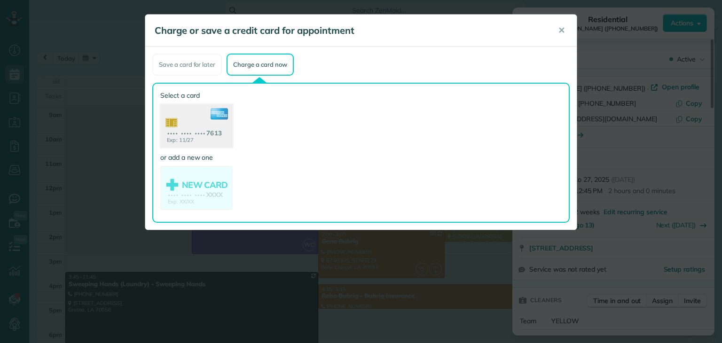
click at [196, 125] on use at bounding box center [196, 127] width 72 height 46
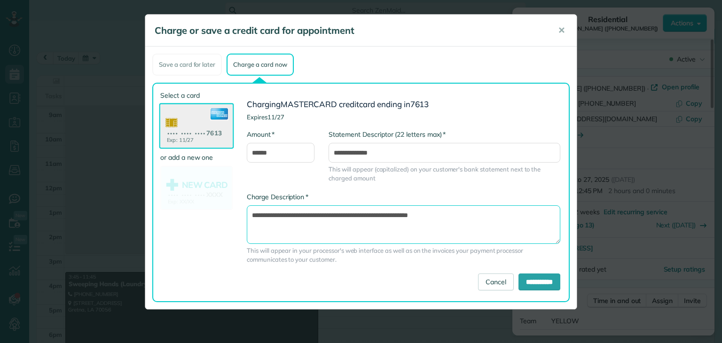
drag, startPoint x: 380, startPoint y: 213, endPoint x: 395, endPoint y: 254, distance: 44.0
click at [380, 213] on textarea "**********" at bounding box center [404, 224] width 314 height 39
type textarea "**********"
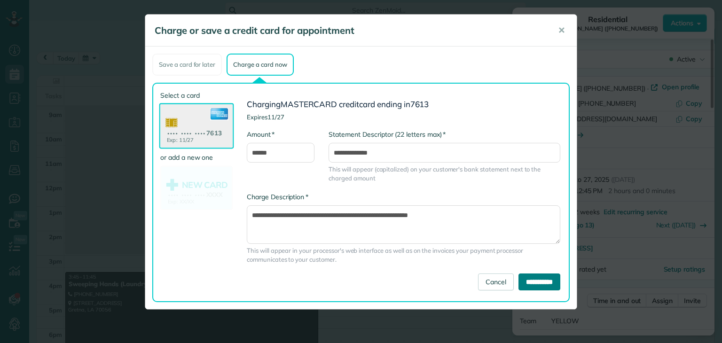
click at [531, 283] on input "**********" at bounding box center [540, 282] width 42 height 17
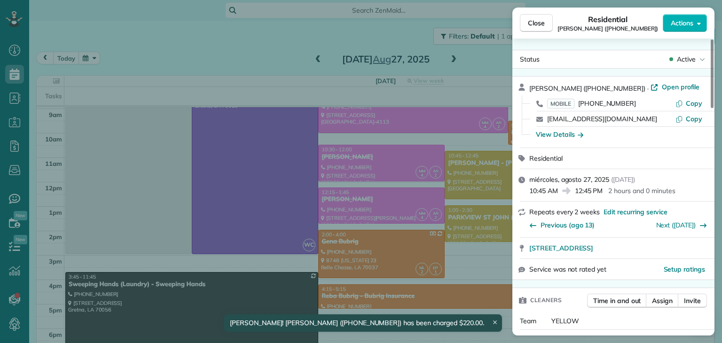
click at [185, 45] on div "Close Residential Sarah Hoffpauir (504 473 4982) Actions Status Active Sarah Ho…" at bounding box center [361, 171] width 722 height 343
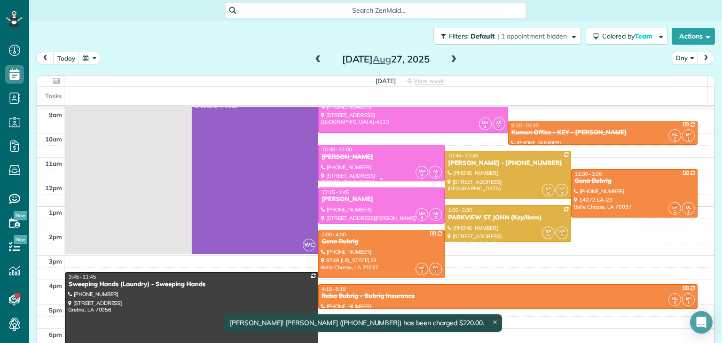
click at [371, 159] on div "Caroline Rivera" at bounding box center [381, 157] width 121 height 8
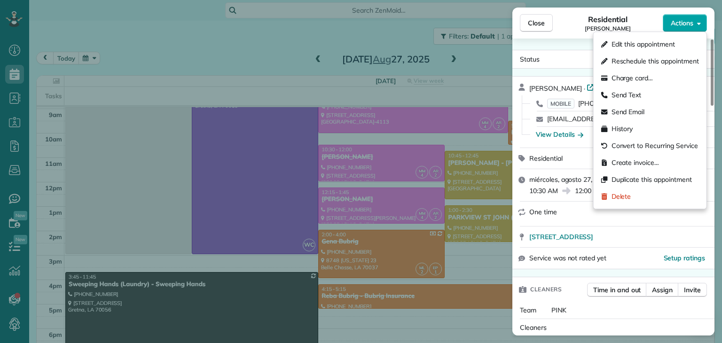
click at [682, 20] on span "Actions" at bounding box center [682, 22] width 23 height 9
click at [631, 77] on span "Charge card…" at bounding box center [633, 77] width 42 height 9
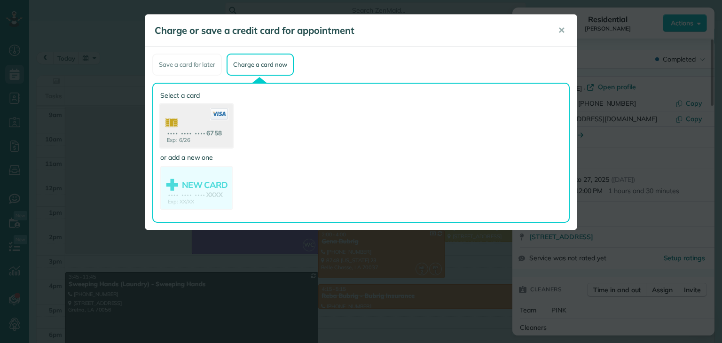
click at [194, 128] on use at bounding box center [196, 127] width 72 height 46
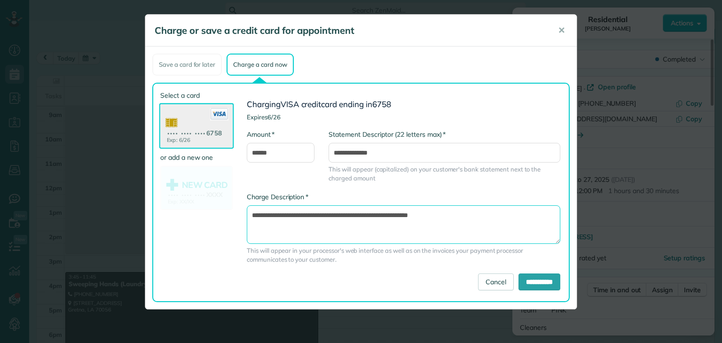
click at [384, 215] on textarea "**********" at bounding box center [404, 224] width 314 height 39
type textarea "**********"
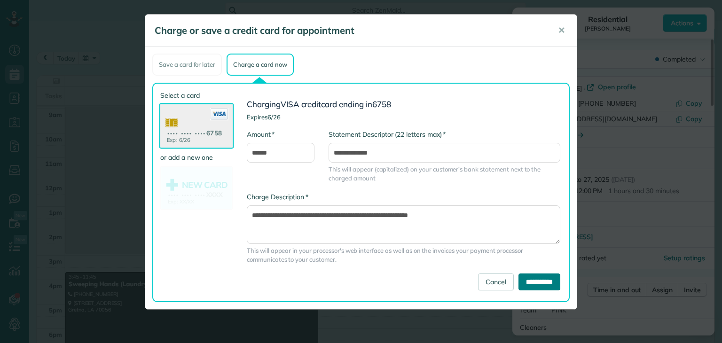
click at [530, 285] on input "**********" at bounding box center [540, 282] width 42 height 17
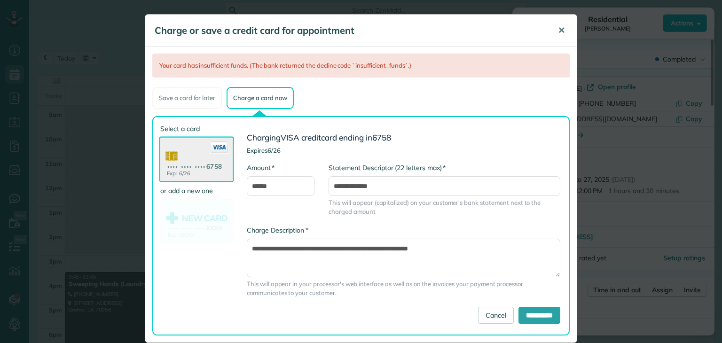
click at [558, 32] on span "✕" at bounding box center [561, 30] width 7 height 11
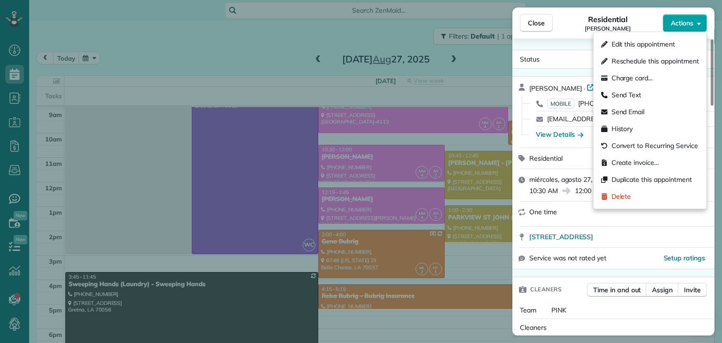
click at [688, 25] on span "Actions" at bounding box center [682, 22] width 23 height 9
click at [641, 162] on span "Create invoice…" at bounding box center [635, 162] width 47 height 9
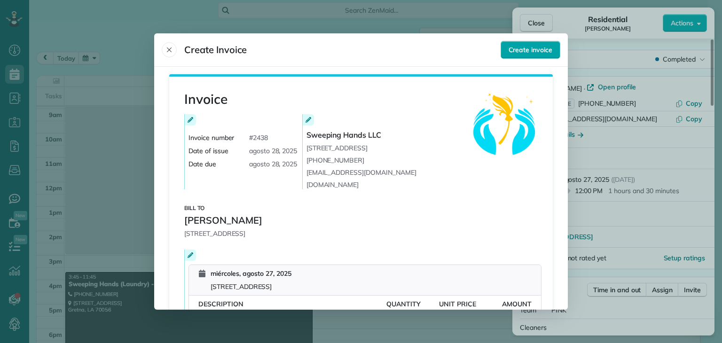
click at [522, 48] on span "Create invoice" at bounding box center [531, 49] width 44 height 9
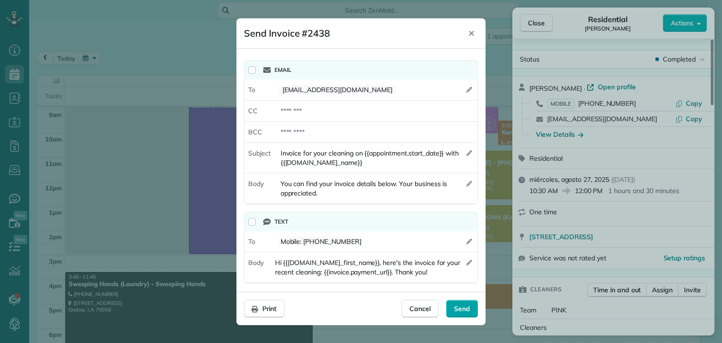
click at [465, 307] on span "Send" at bounding box center [462, 308] width 16 height 9
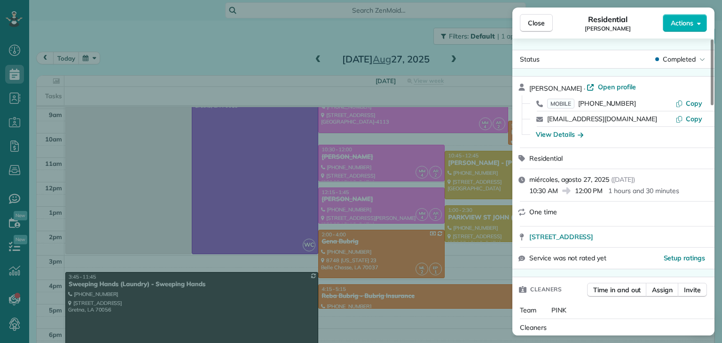
click at [387, 210] on div "Close Residential Caroline Rivera Actions Status Completed Caroline Rivera · Op…" at bounding box center [361, 171] width 722 height 343
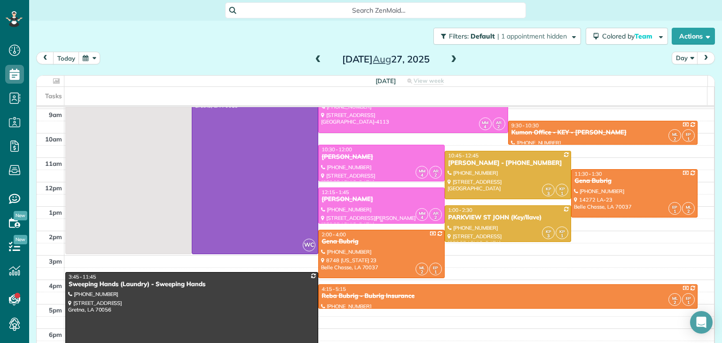
click at [374, 207] on div at bounding box center [382, 205] width 126 height 35
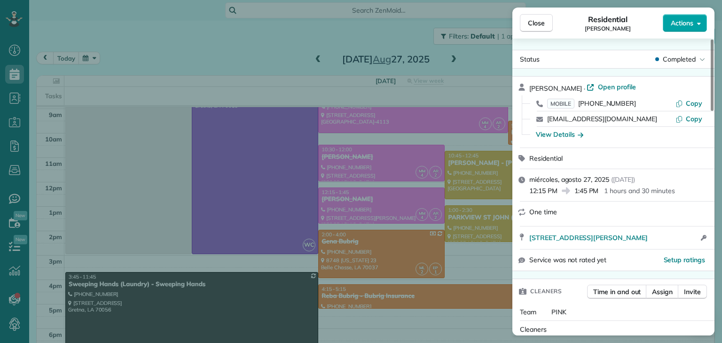
click at [690, 21] on span "Actions" at bounding box center [682, 22] width 23 height 9
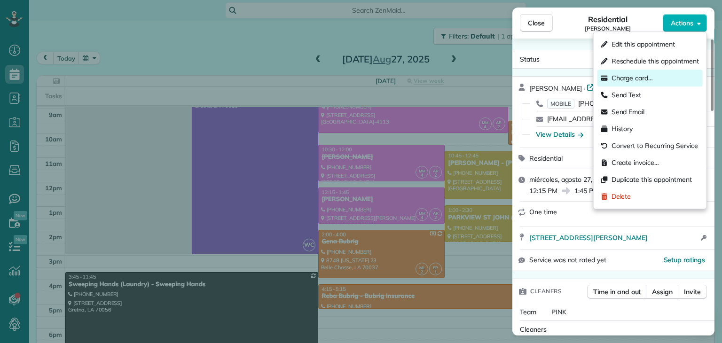
click at [643, 76] on span "Charge card…" at bounding box center [633, 77] width 42 height 9
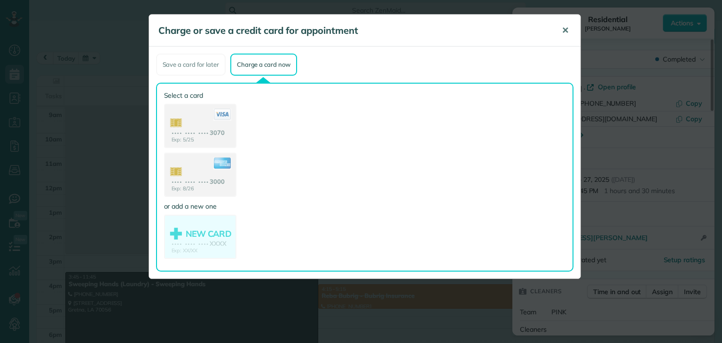
click at [565, 26] on span "✕" at bounding box center [565, 30] width 7 height 11
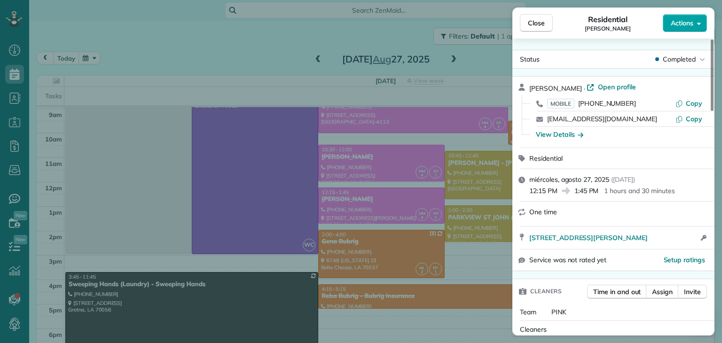
click at [678, 23] on span "Actions" at bounding box center [682, 22] width 23 height 9
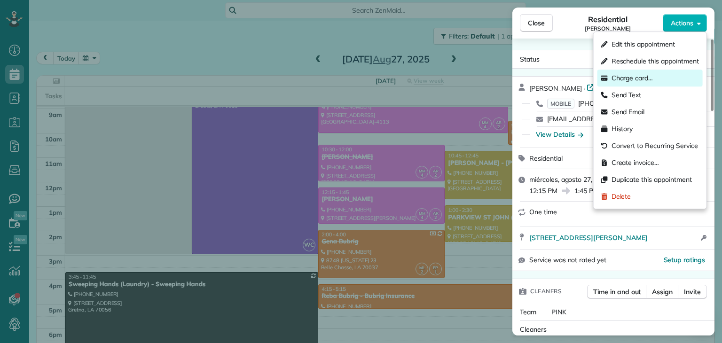
click at [629, 78] on span "Charge card…" at bounding box center [633, 77] width 42 height 9
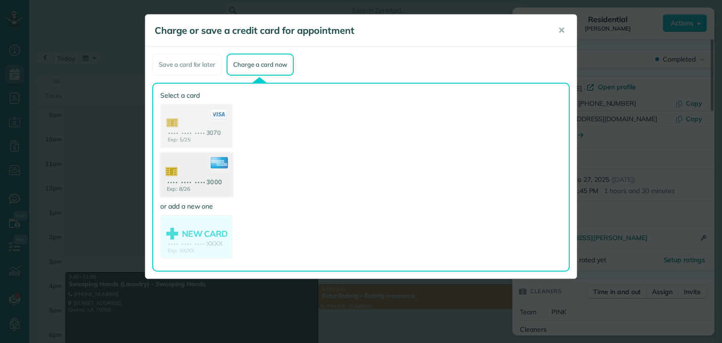
click at [191, 177] on use at bounding box center [196, 176] width 72 height 46
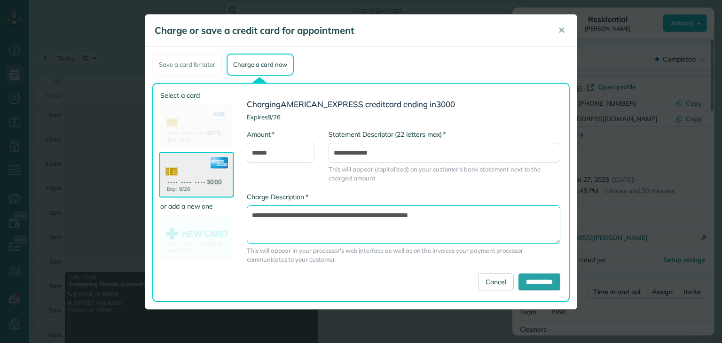
click at [381, 217] on textarea "**********" at bounding box center [404, 224] width 314 height 39
type textarea "**********"
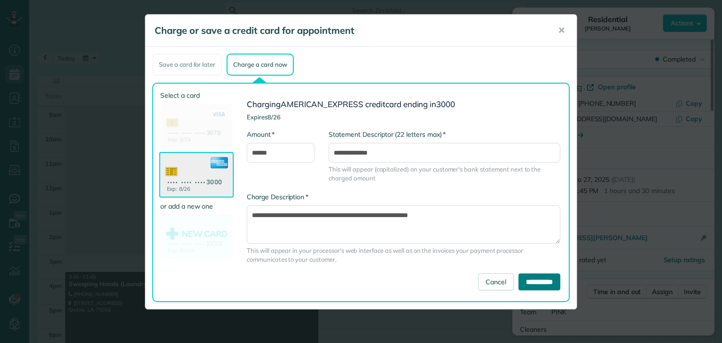
click at [521, 284] on input "**********" at bounding box center [540, 282] width 42 height 17
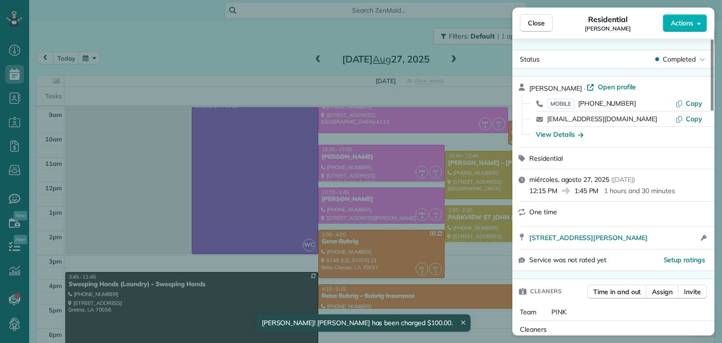
click at [164, 64] on div "Close Residential Sheryl Luck Actions Status Completed Sheryl Luck · Open profi…" at bounding box center [361, 171] width 722 height 343
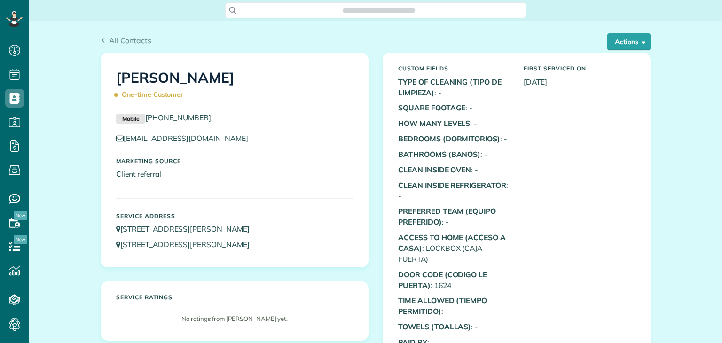
scroll to position [4, 4]
click at [626, 45] on button "Actions" at bounding box center [629, 41] width 43 height 17
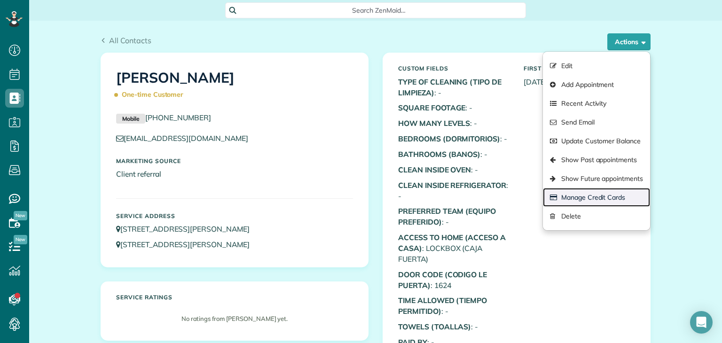
click at [570, 194] on link "Manage Credit Cards" at bounding box center [596, 197] width 107 height 19
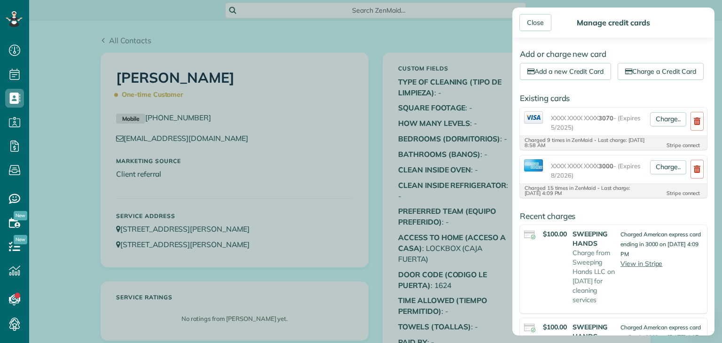
click at [245, 37] on div "Close Manage credit cards Add or charge new card Add a new Credit Card Charge a…" at bounding box center [361, 171] width 722 height 343
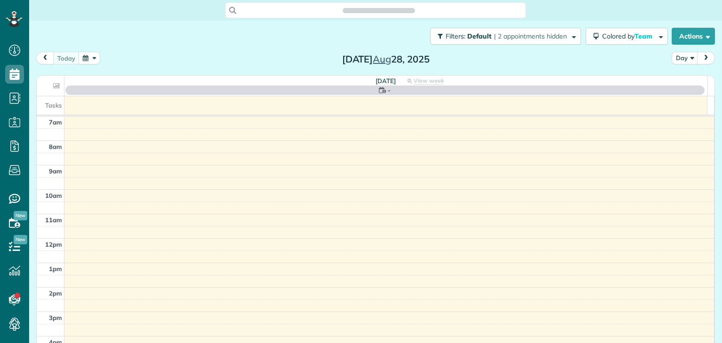
scroll to position [4, 4]
